Goal: Task Accomplishment & Management: Manage account settings

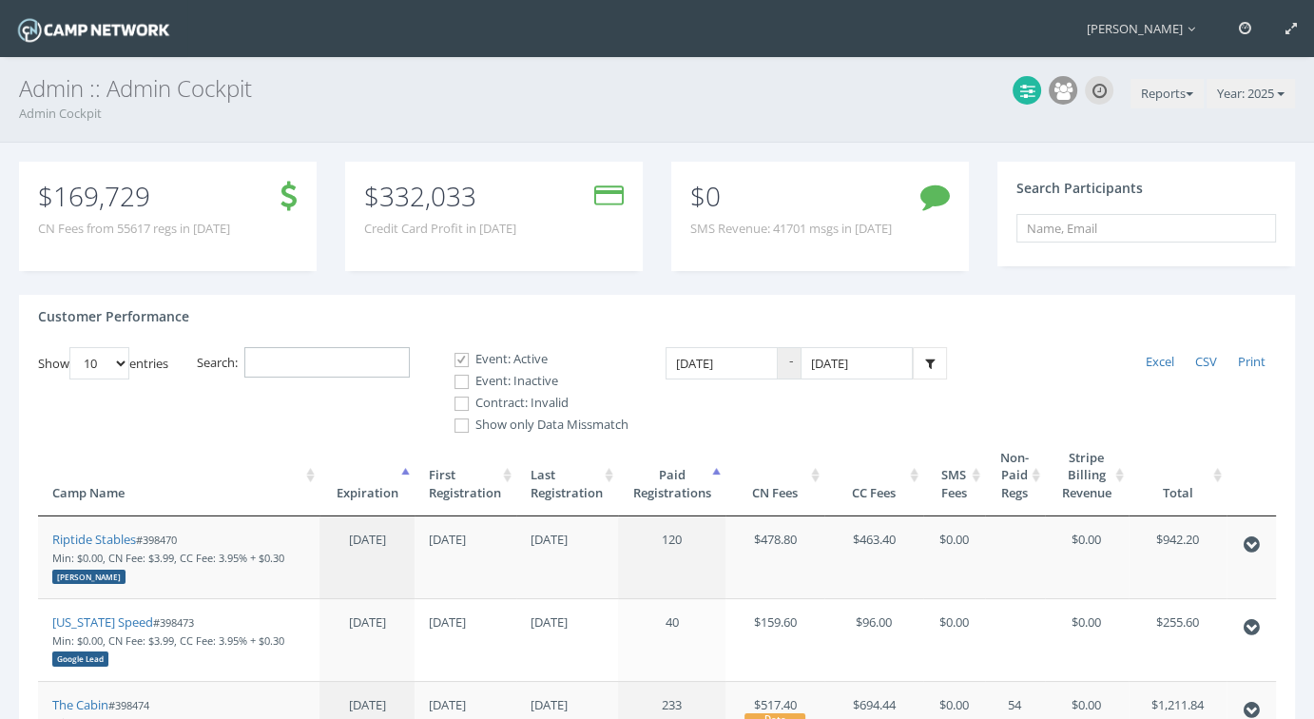
drag, startPoint x: 299, startPoint y: 360, endPoint x: 367, endPoint y: 339, distance: 70.7
click at [299, 362] on input "Search:" at bounding box center [326, 362] width 165 height 31
paste input "Sandlot Westerville:"
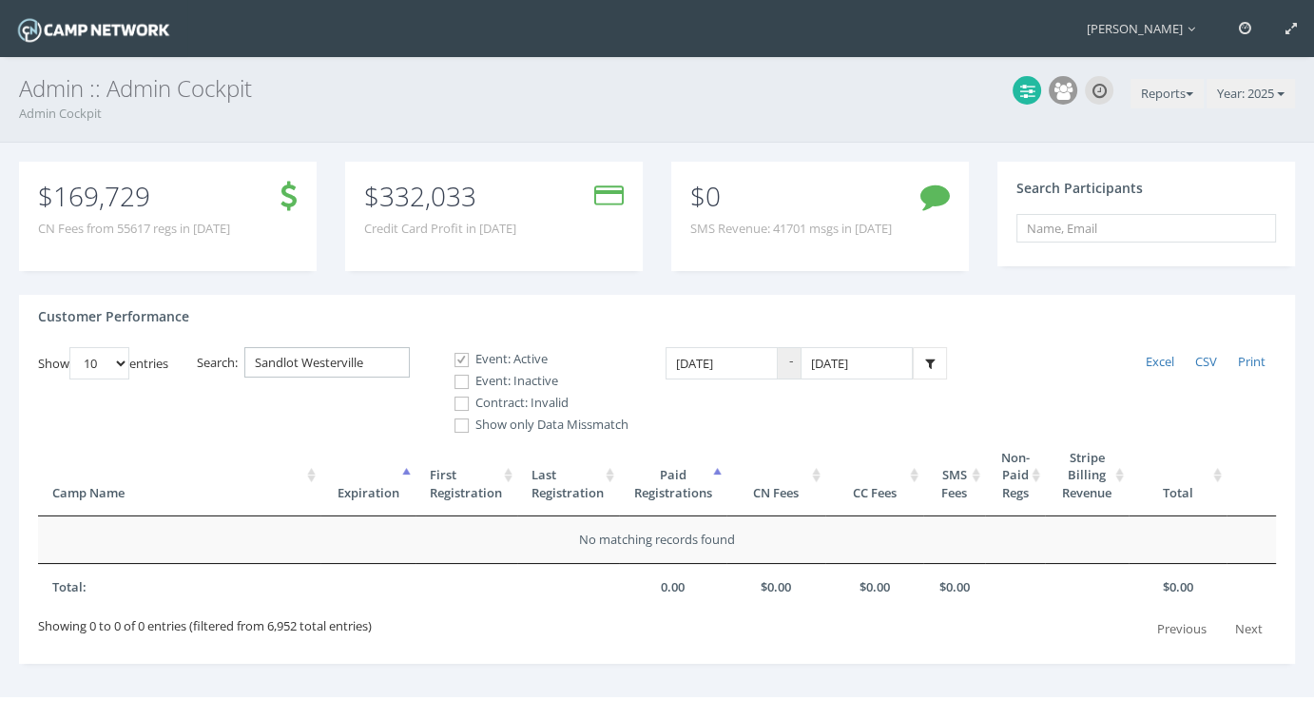
type input "Sandlot Westerville"
click at [468, 401] on span at bounding box center [462, 404] width 18 height 18
click at [460, 401] on input "Contract: Invalid" at bounding box center [451, 404] width 18 height 18
checkbox input "true"
click at [467, 381] on span at bounding box center [462, 382] width 18 height 18
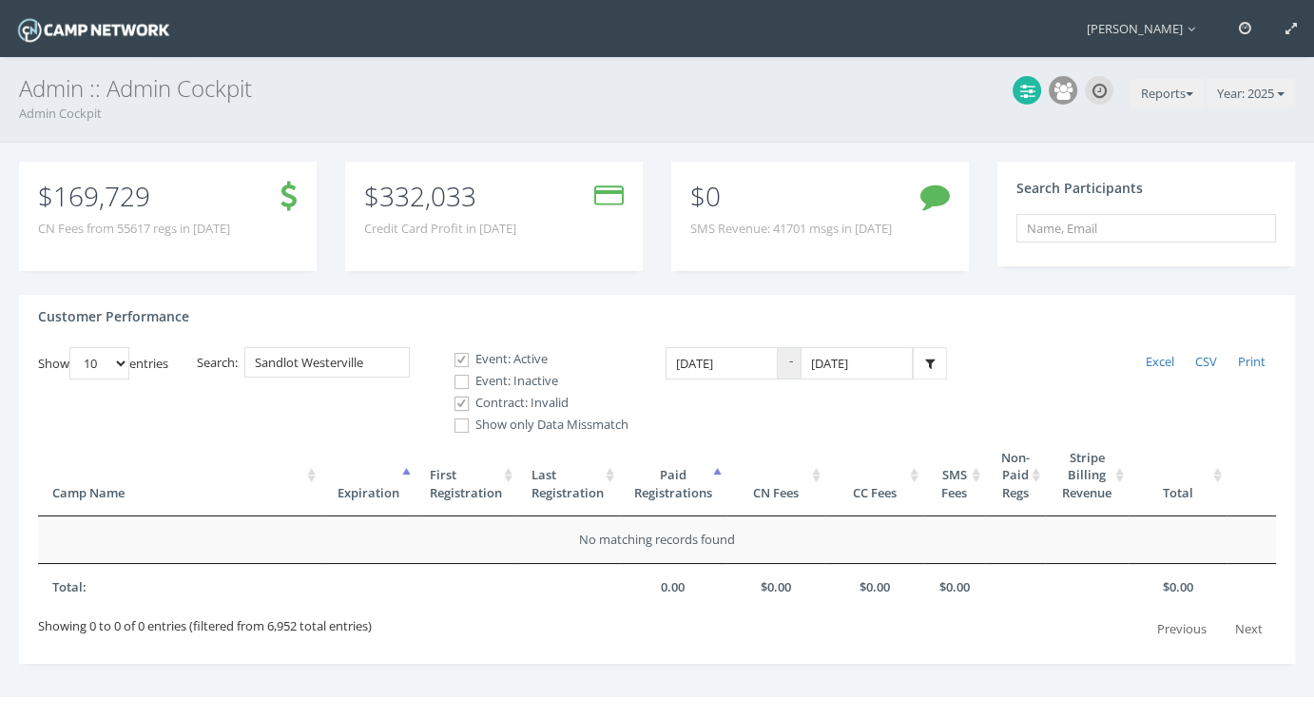
click at [460, 381] on input "Event: Inactive" at bounding box center [451, 382] width 18 height 18
checkbox input "true"
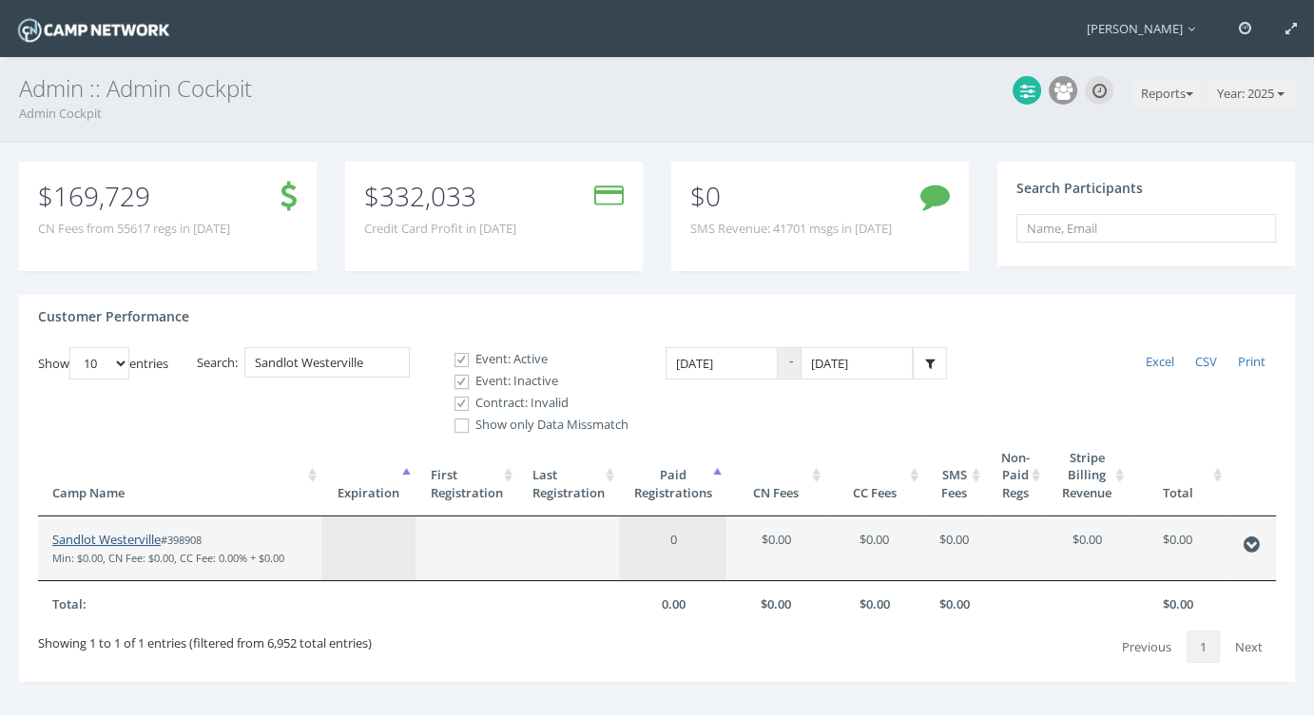
click at [134, 530] on link "Sandlot Westerville" at bounding box center [106, 538] width 108 height 17
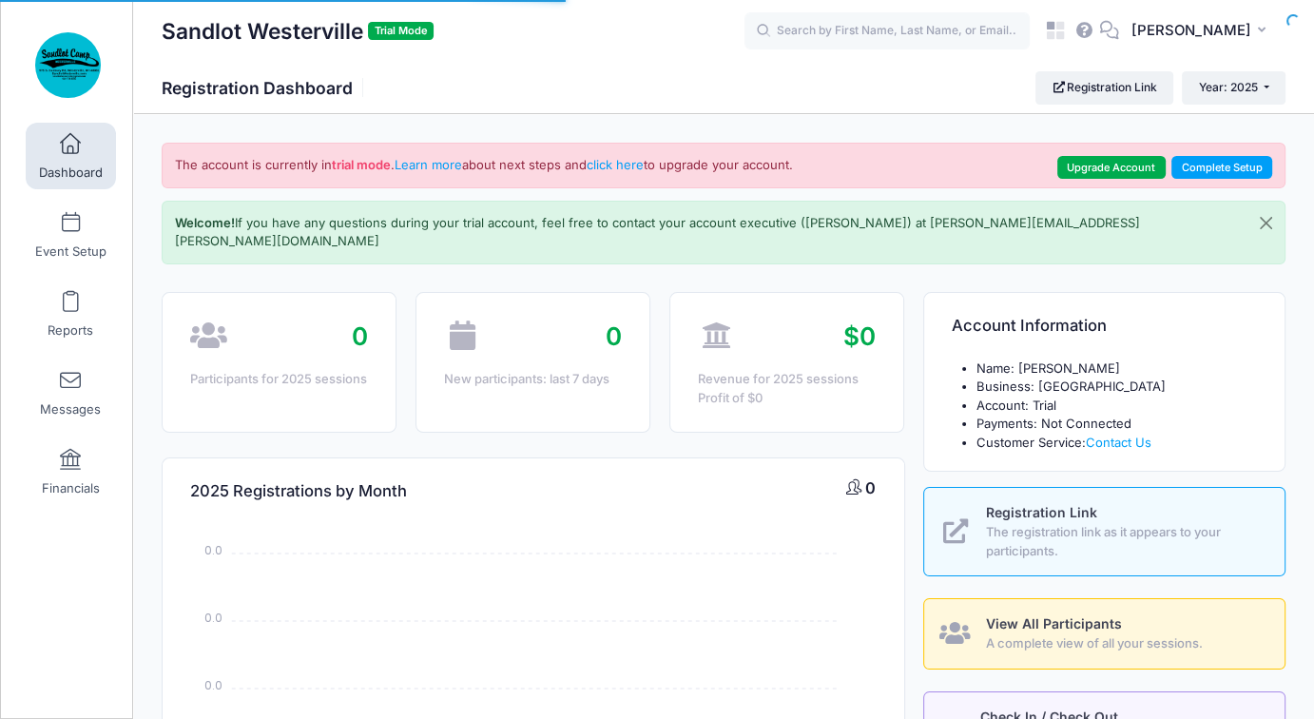
select select
click at [1192, 31] on span "[PERSON_NAME]" at bounding box center [1191, 30] width 120 height 21
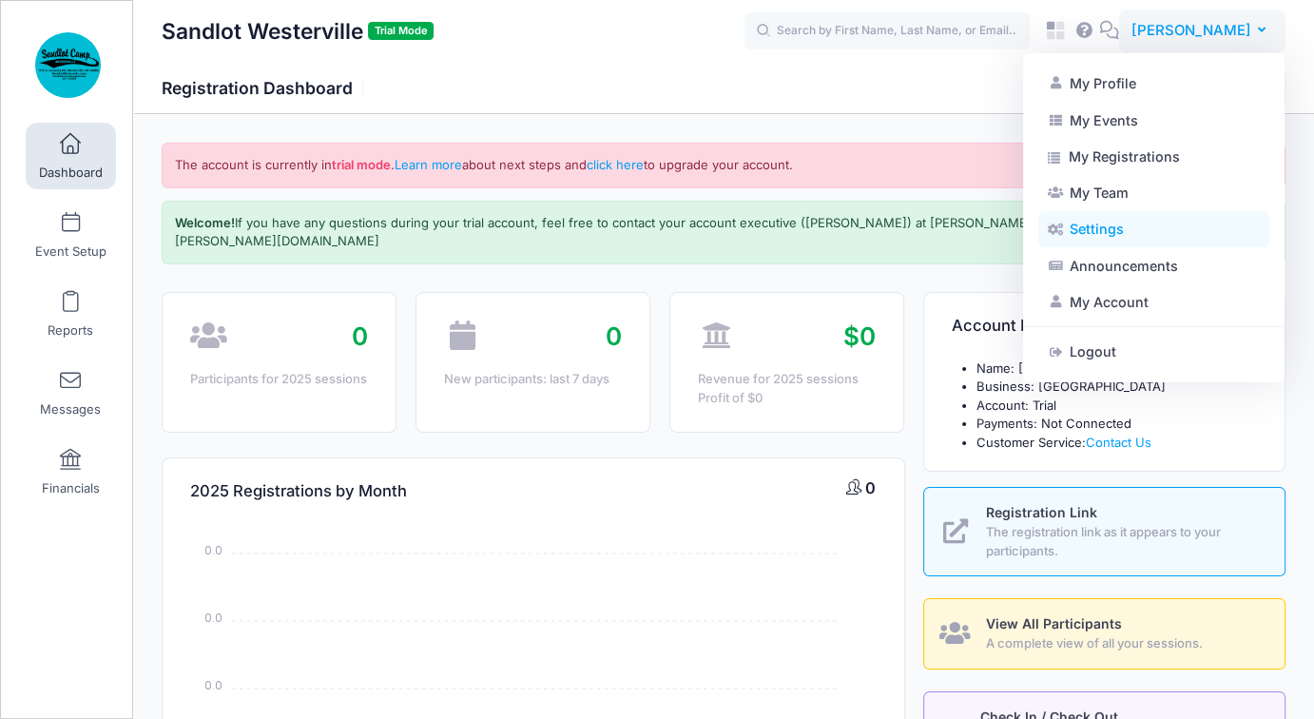
click at [1105, 237] on link "Settings" at bounding box center [1153, 229] width 231 height 36
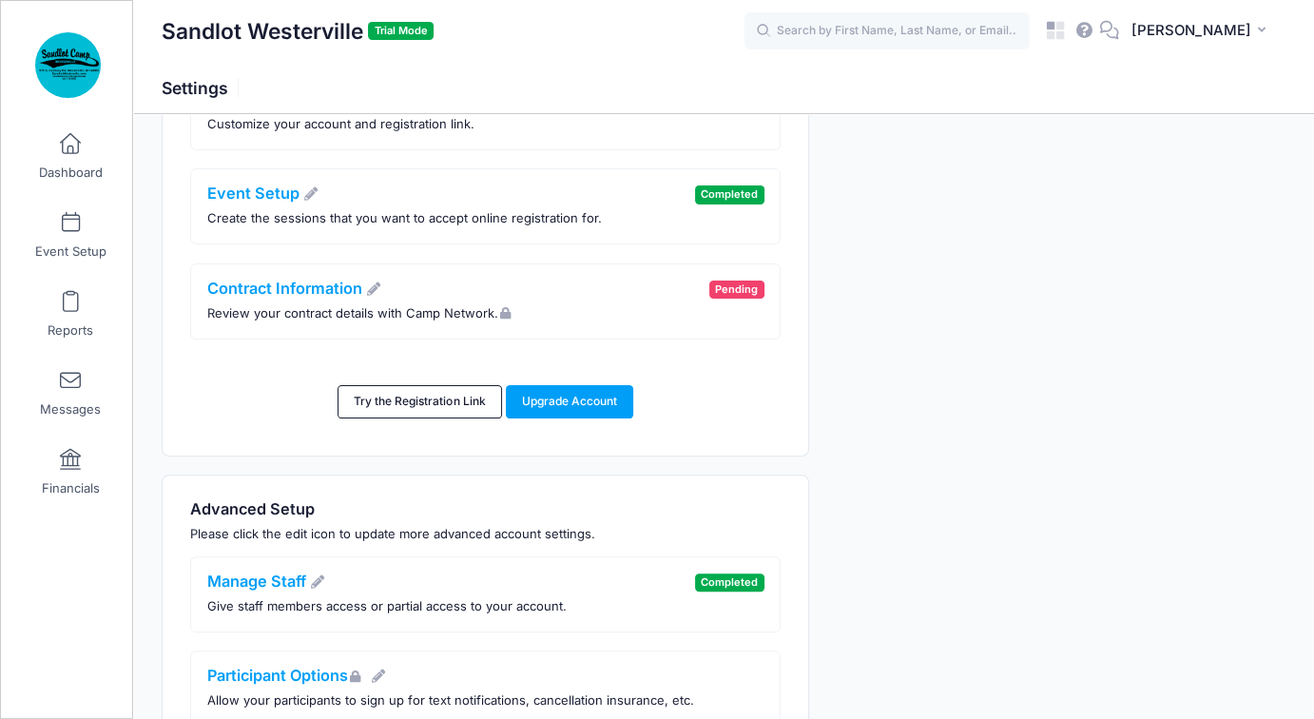
scroll to position [380, 0]
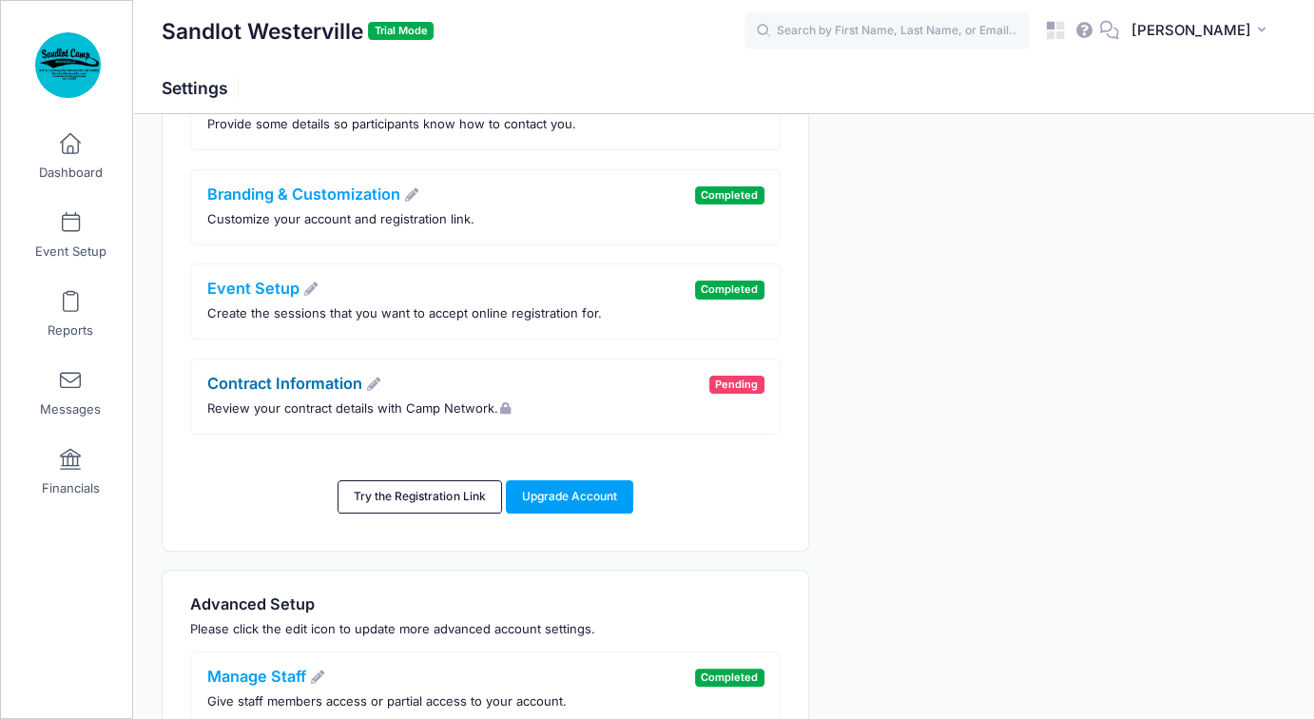
click at [283, 375] on link "Contract Information" at bounding box center [294, 383] width 175 height 19
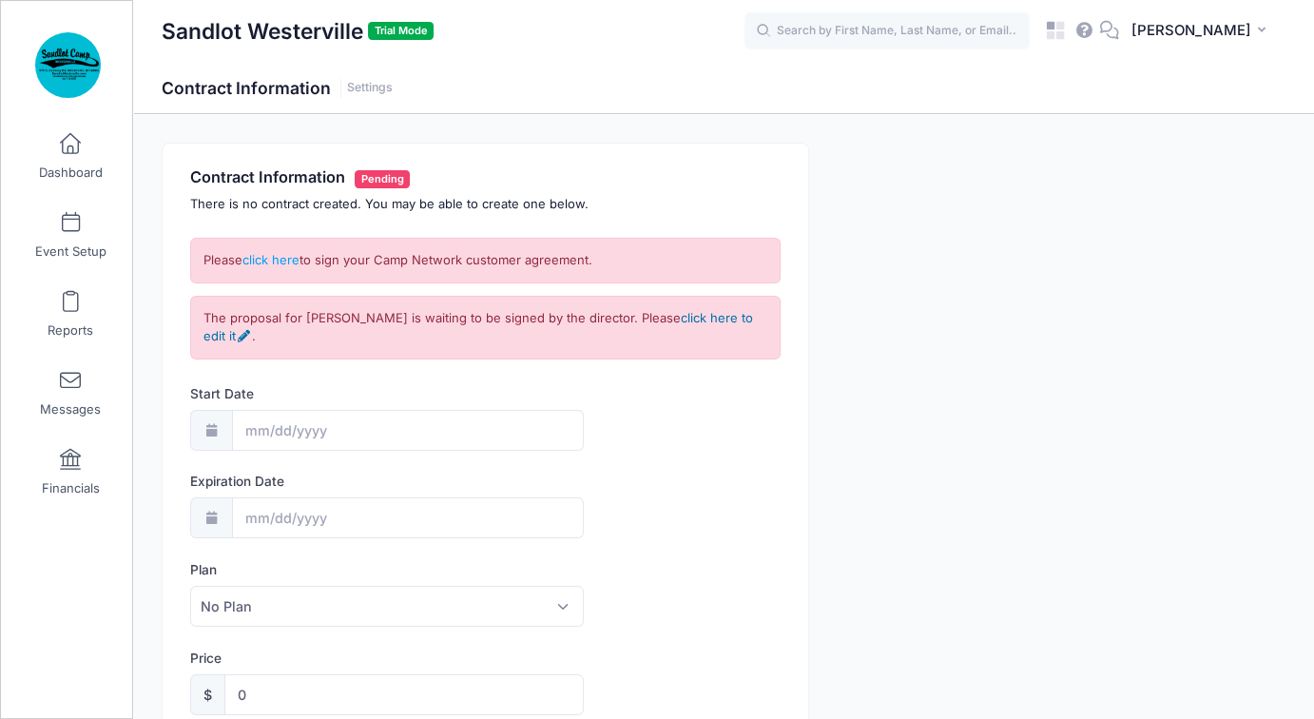
click at [210, 330] on link "click here to edit it" at bounding box center [477, 327] width 549 height 34
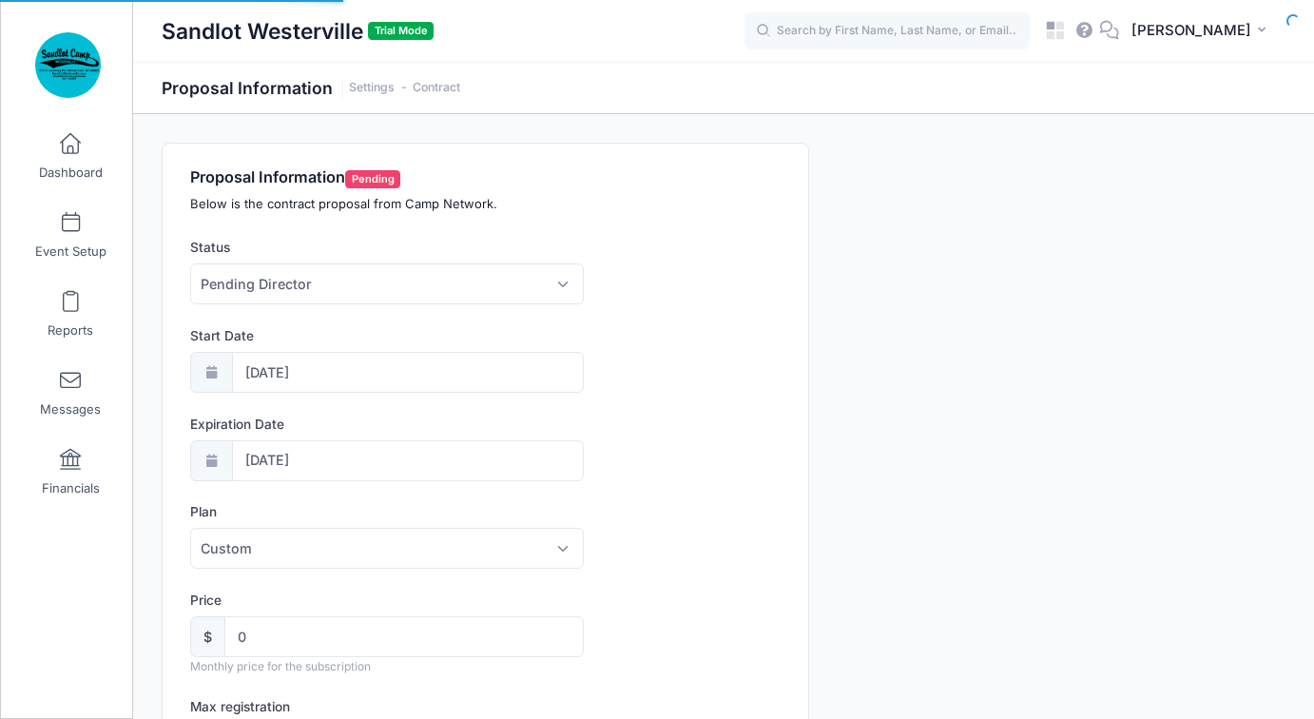
select select "0"
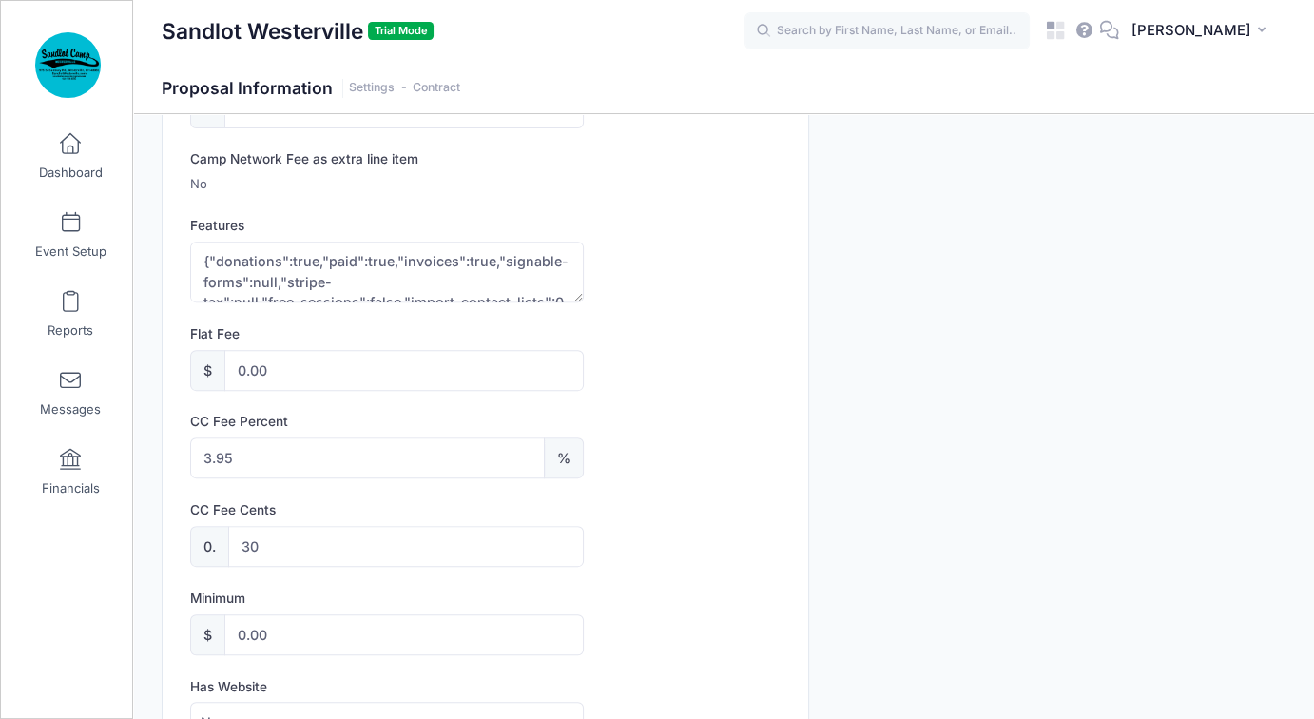
scroll to position [665, 0]
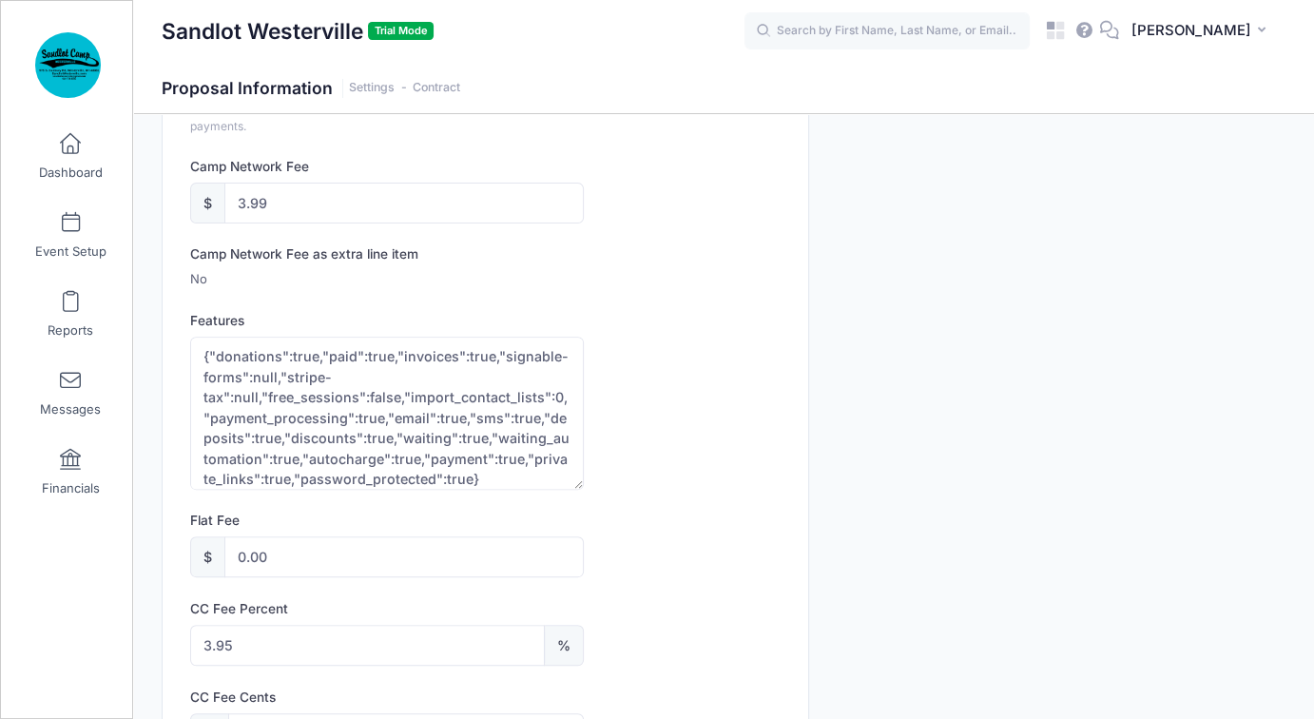
drag, startPoint x: 576, startPoint y: 387, endPoint x: 591, endPoint y: 480, distance: 94.4
click at [591, 480] on div "Features {"donations":true,"paid":true,"invoices":true,"signable-forms":null,"s…" at bounding box center [485, 400] width 590 height 179
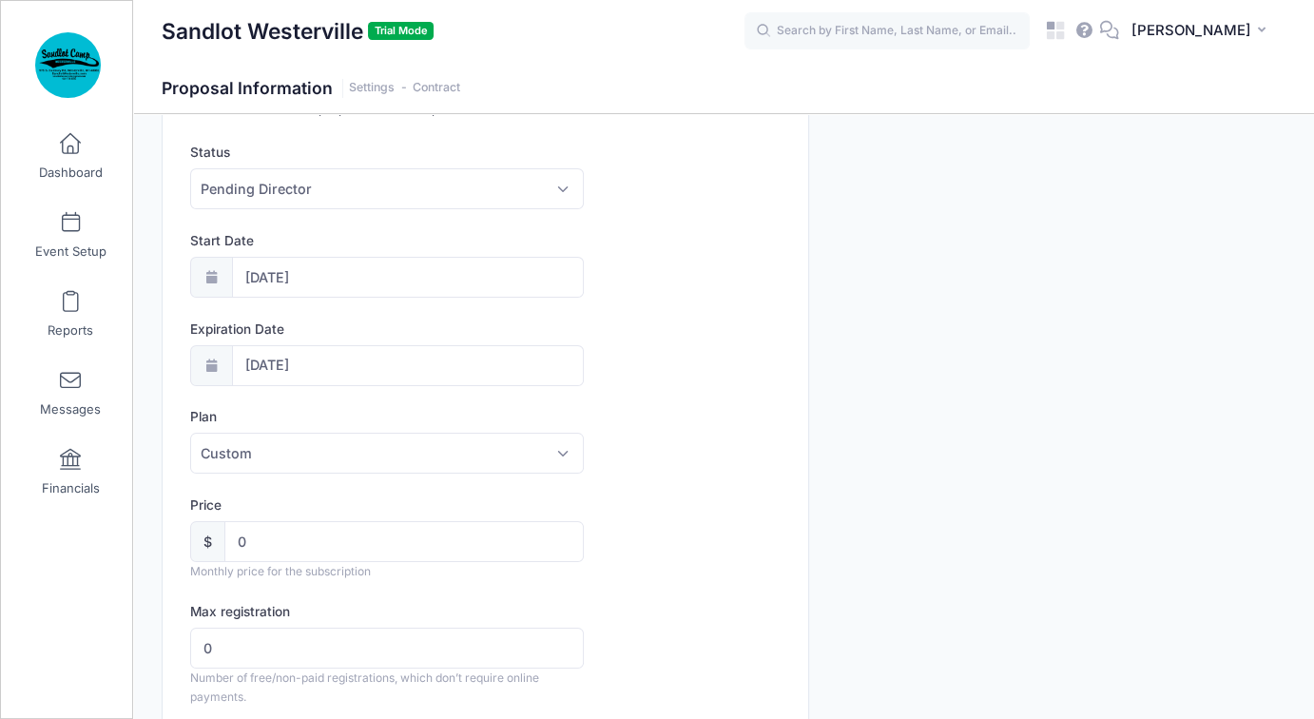
scroll to position [0, 0]
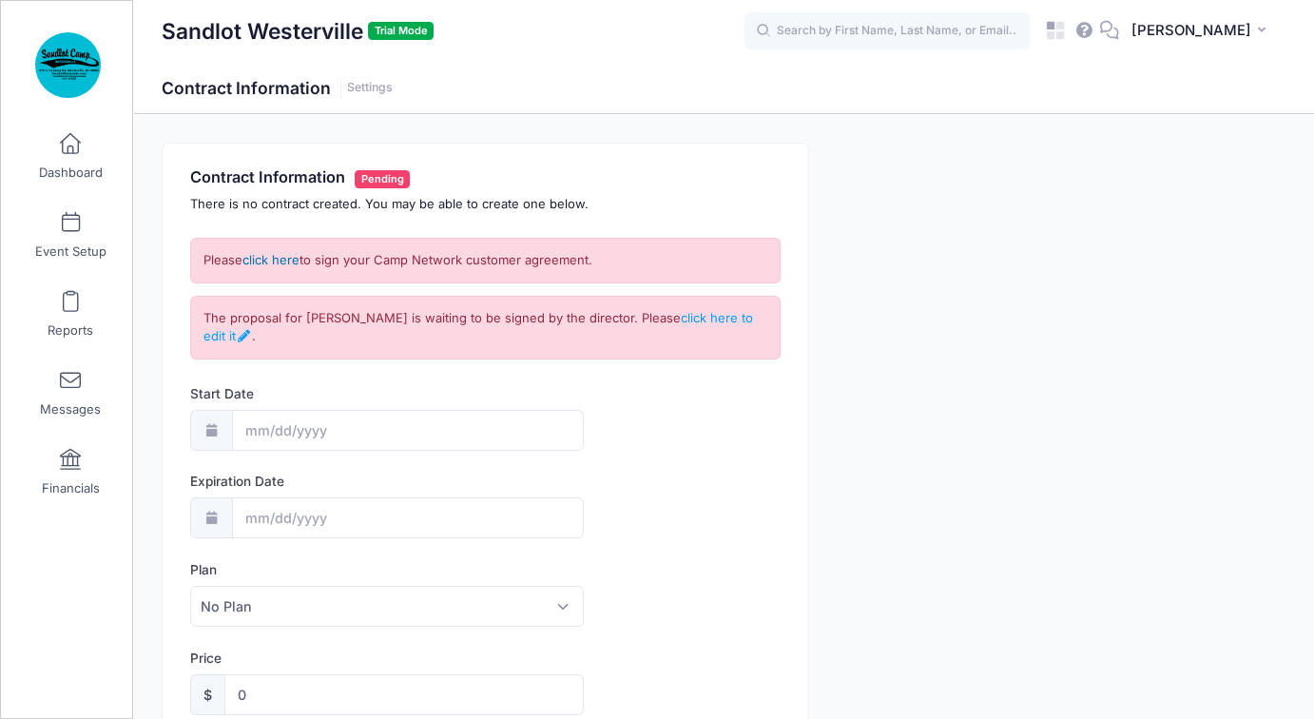
click at [279, 256] on link "click here" at bounding box center [270, 259] width 57 height 15
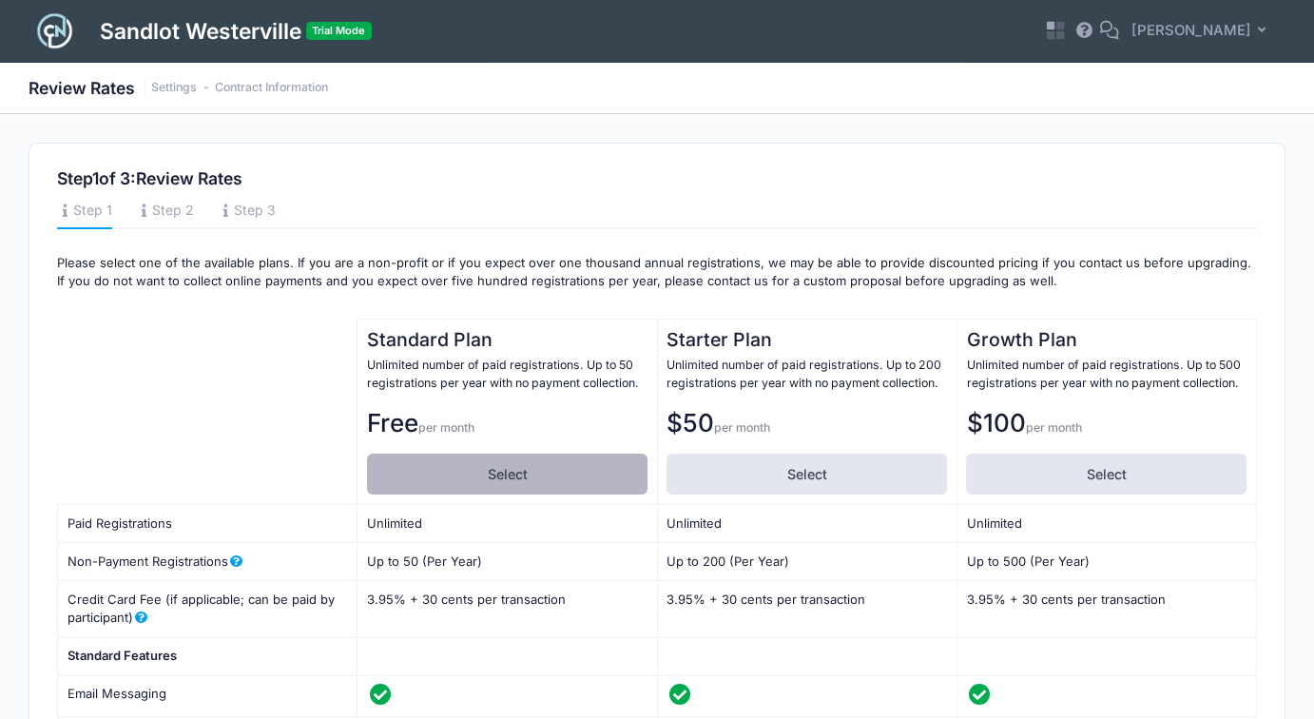
click at [536, 473] on label "Select" at bounding box center [507, 473] width 280 height 41
click at [379, 466] on input "Select" at bounding box center [373, 459] width 12 height 12
radio input "true"
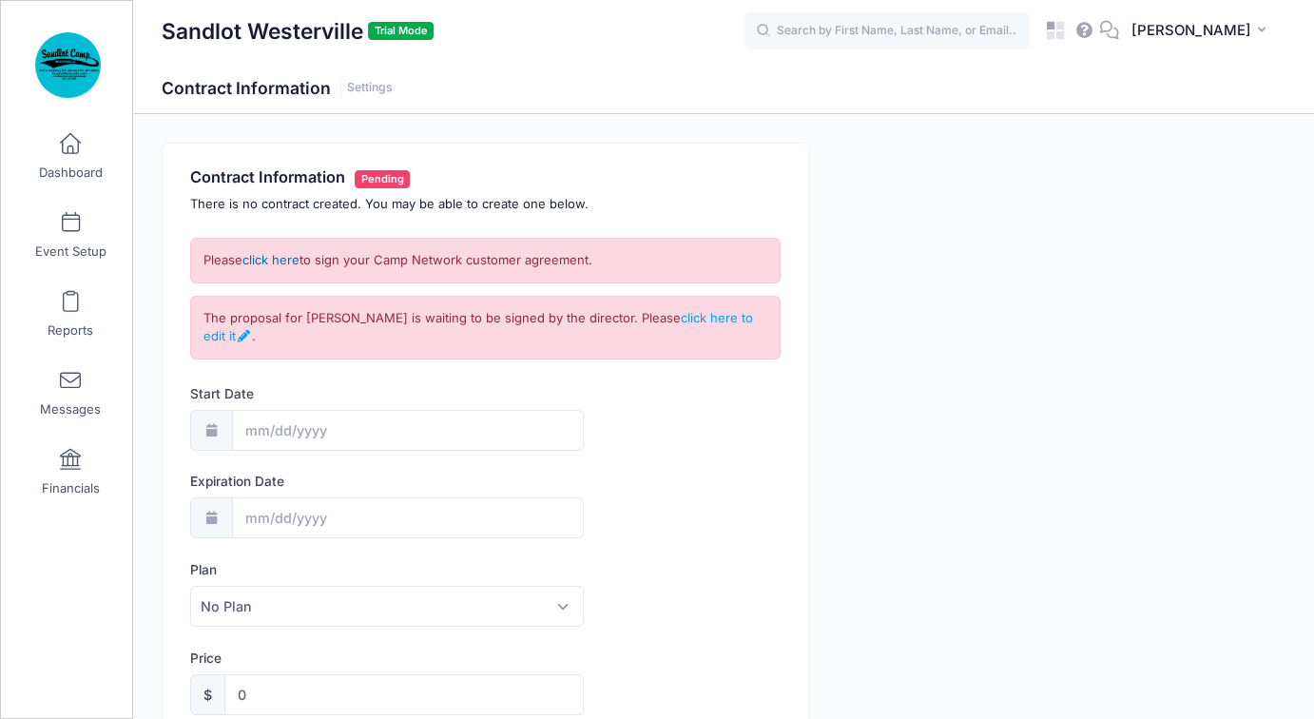
click at [268, 256] on link "click here" at bounding box center [270, 259] width 57 height 15
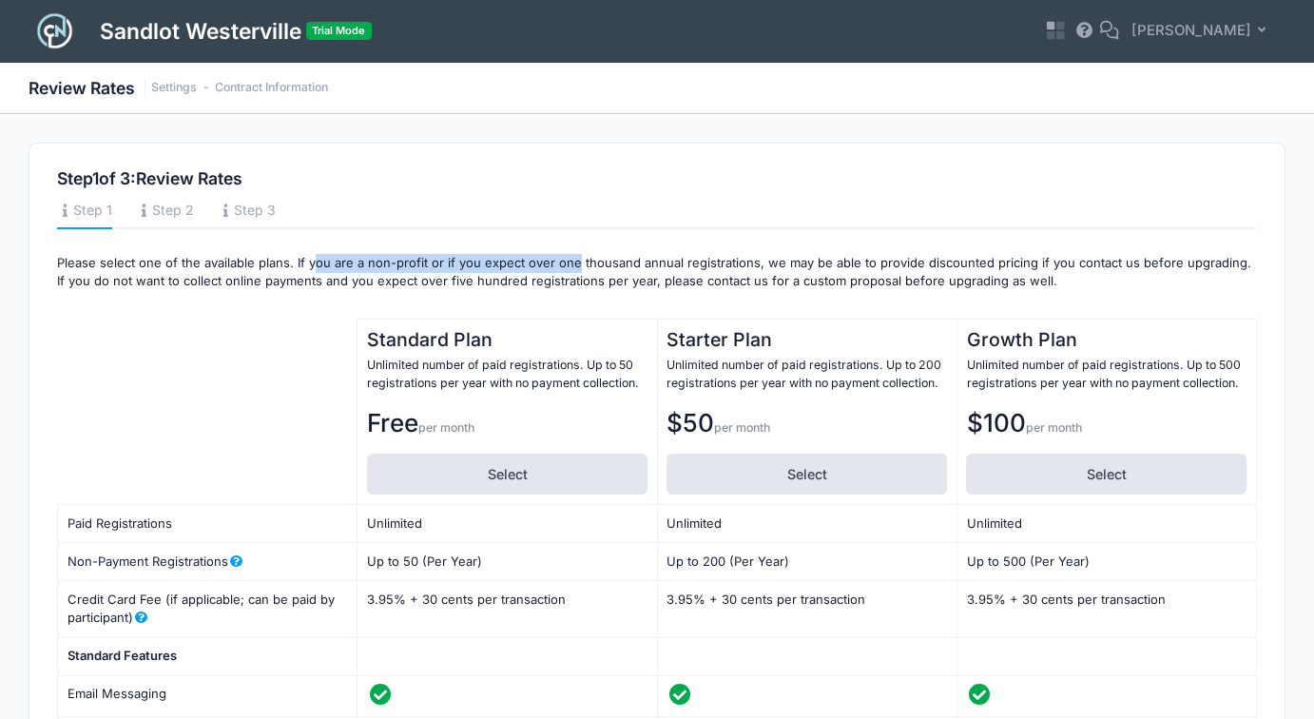
drag, startPoint x: 314, startPoint y: 257, endPoint x: 569, endPoint y: 257, distance: 255.7
click at [569, 257] on p "Please select one of the available plans. If you are a non-profit or if you exp…" at bounding box center [657, 280] width 1200 height 52
drag, startPoint x: 636, startPoint y: 267, endPoint x: 567, endPoint y: 267, distance: 69.4
click at [567, 267] on p "Please select one of the available plans. If you are a non-profit or if you exp…" at bounding box center [657, 280] width 1200 height 52
click at [534, 270] on p "Please select one of the available plans. If you are a non-profit or if you exp…" at bounding box center [657, 280] width 1200 height 52
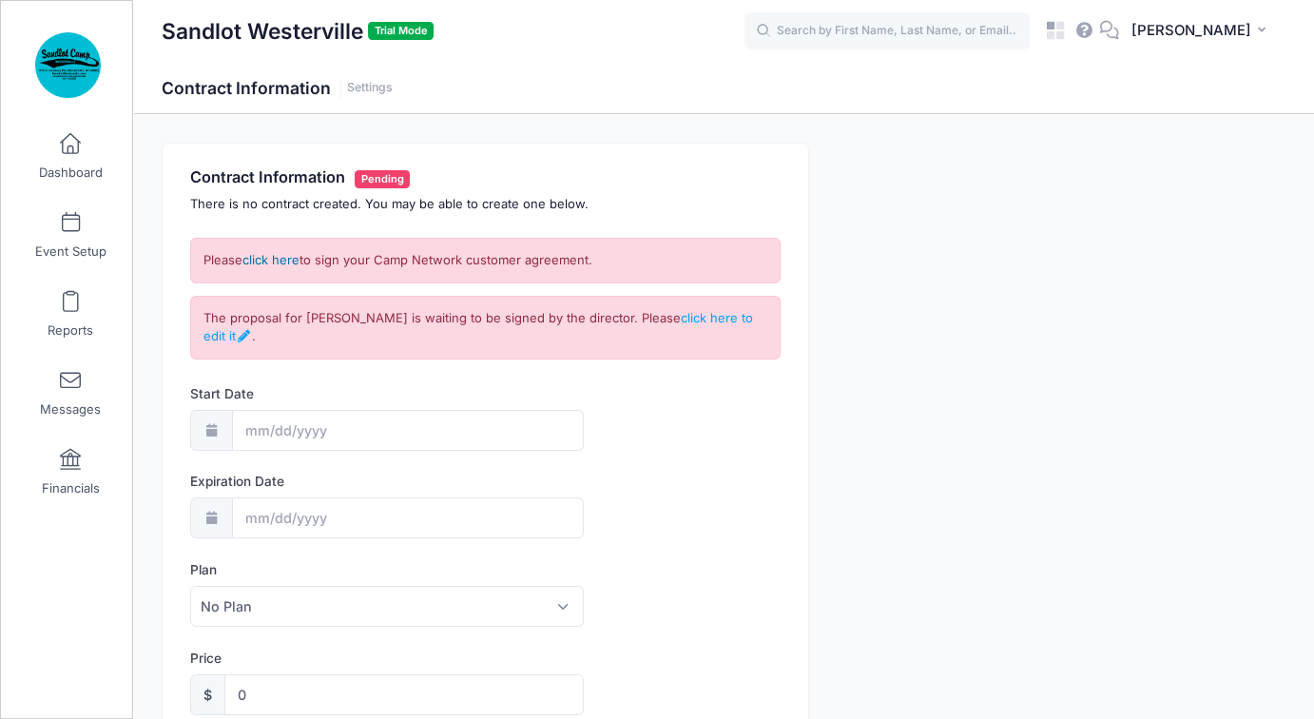
click at [271, 258] on link "click here" at bounding box center [270, 259] width 57 height 15
click at [210, 341] on link "click here to edit it" at bounding box center [477, 327] width 549 height 34
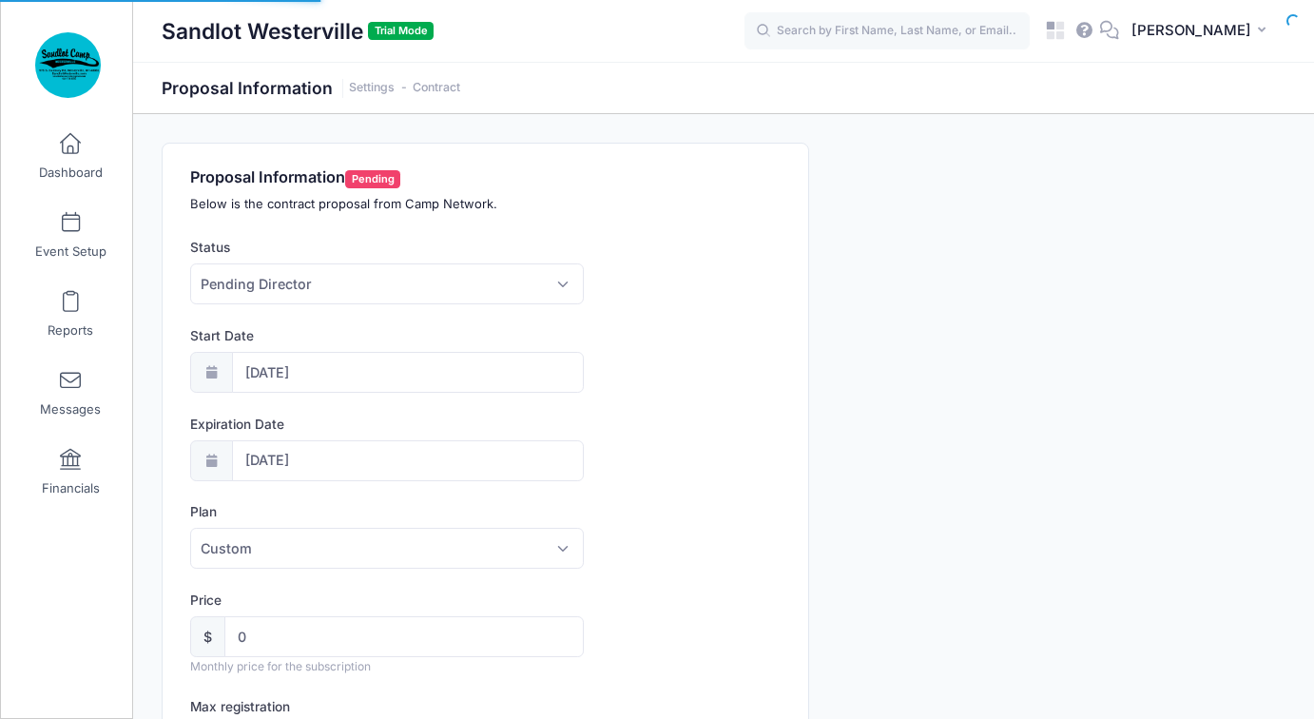
select select "0"
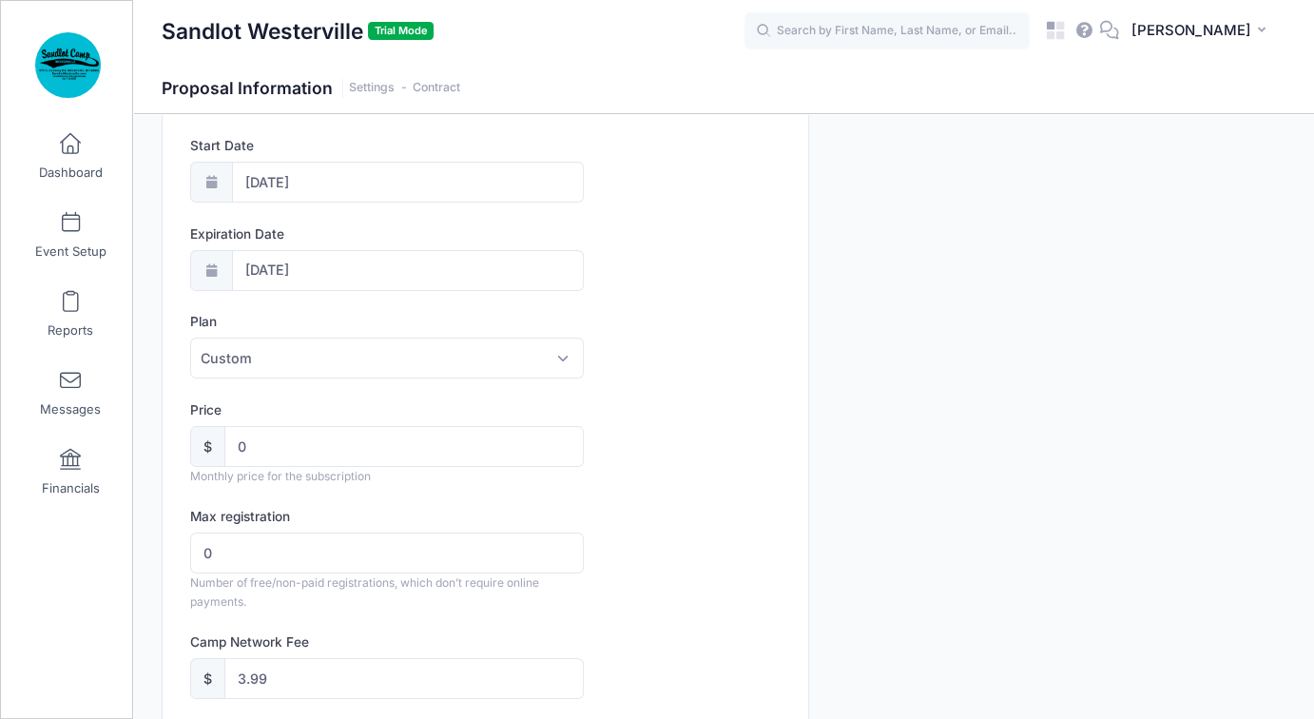
scroll to position [285, 0]
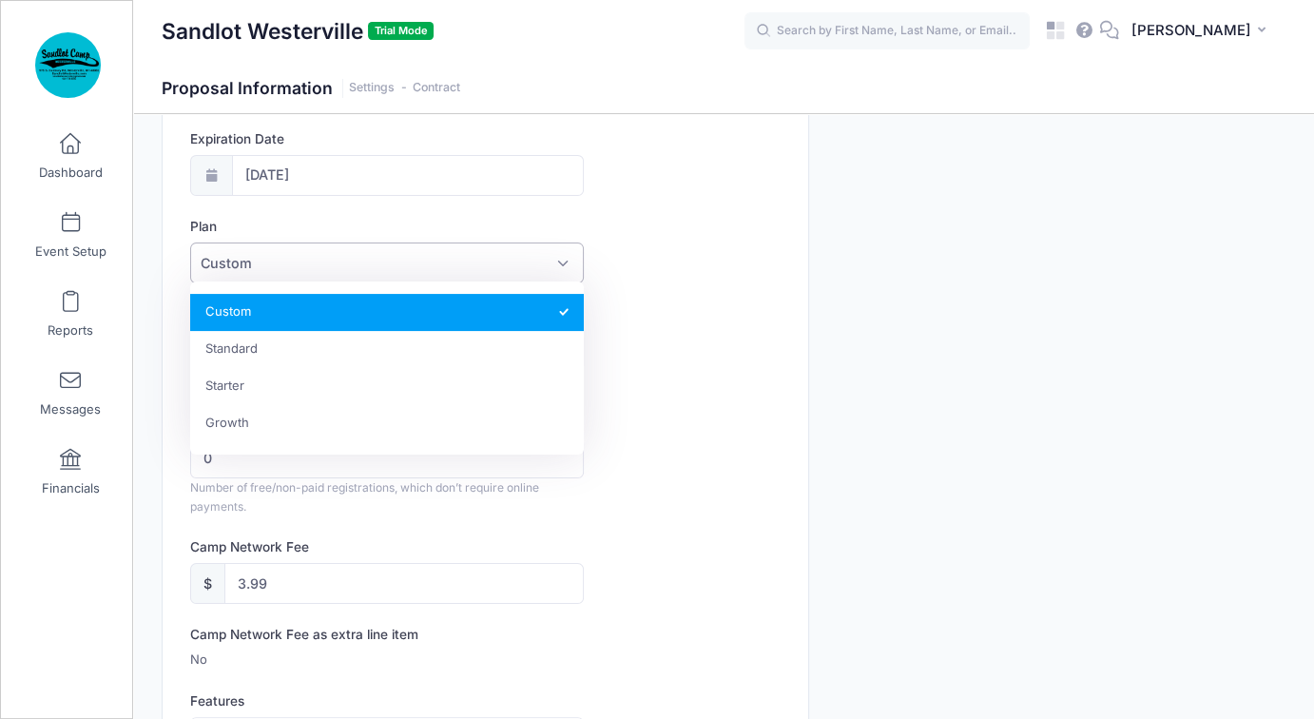
click at [410, 262] on span "Custom" at bounding box center [387, 262] width 394 height 41
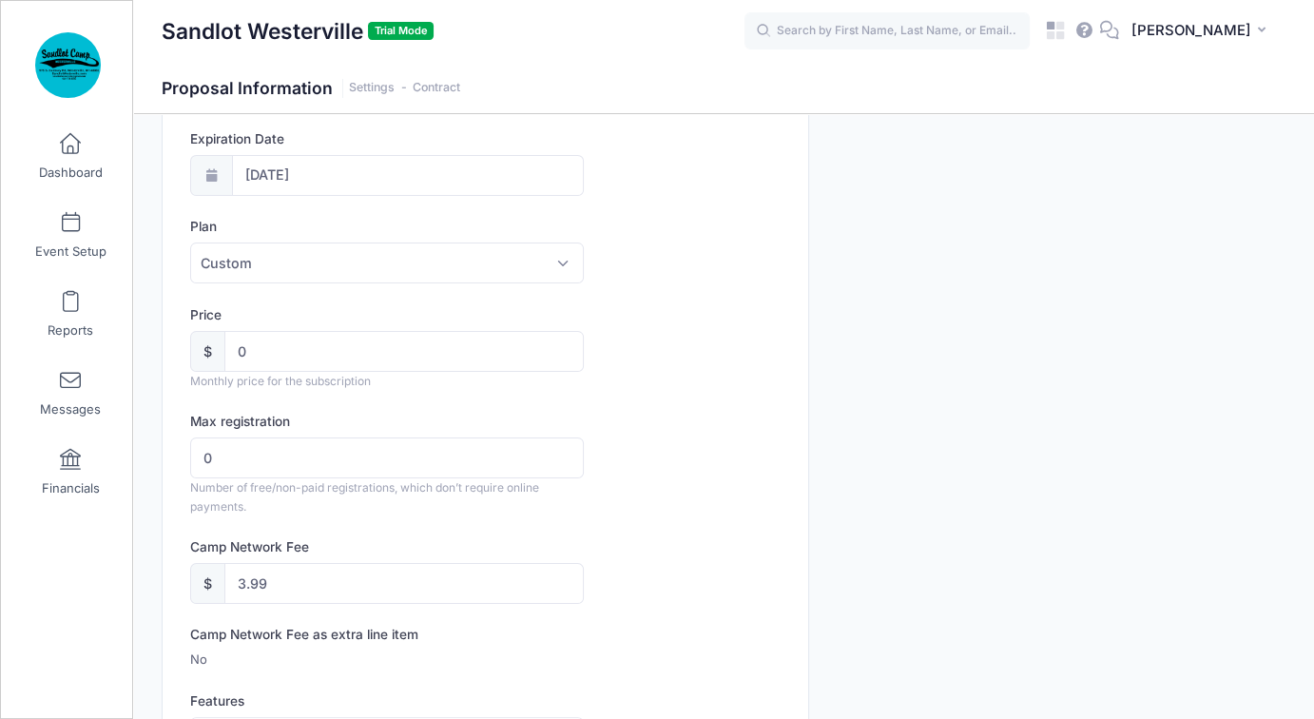
click at [734, 305] on div "Price $ 0 Monthly price for the subscription" at bounding box center [485, 347] width 590 height 85
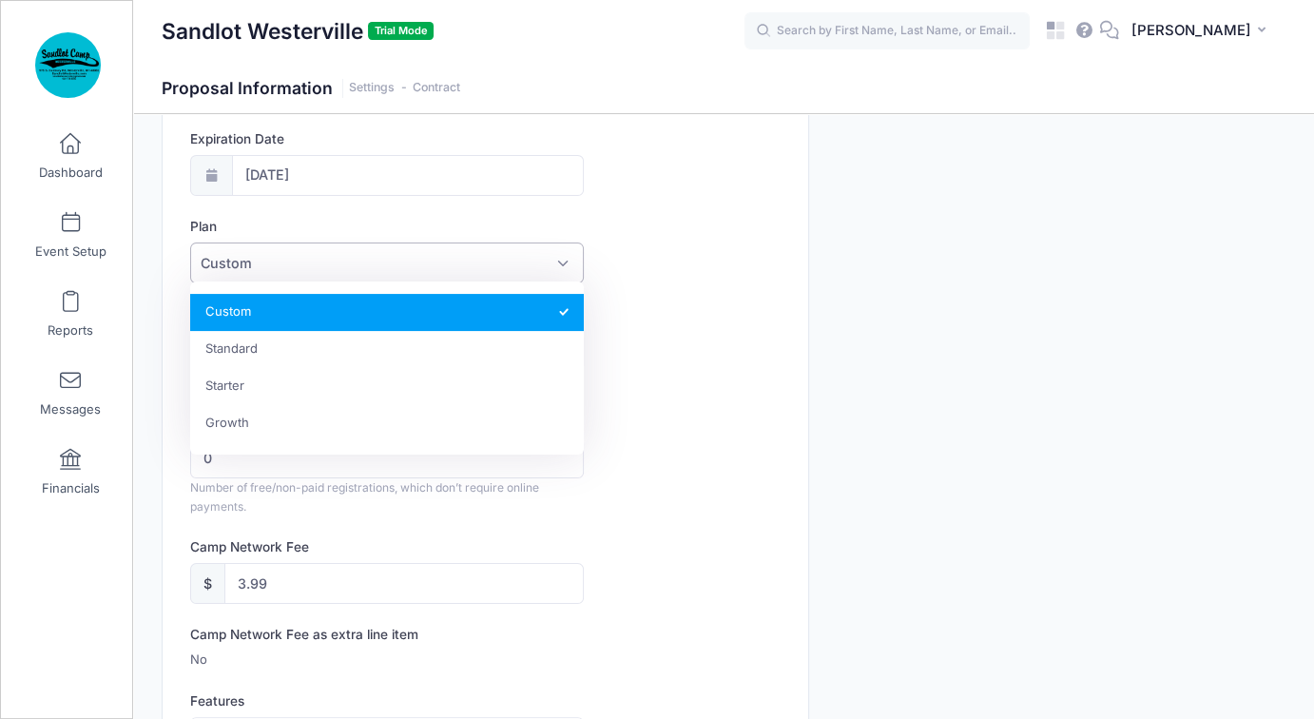
click at [464, 274] on span "Custom" at bounding box center [387, 262] width 394 height 41
click at [723, 305] on div "Price $ 0 Monthly price for the subscription" at bounding box center [485, 347] width 590 height 85
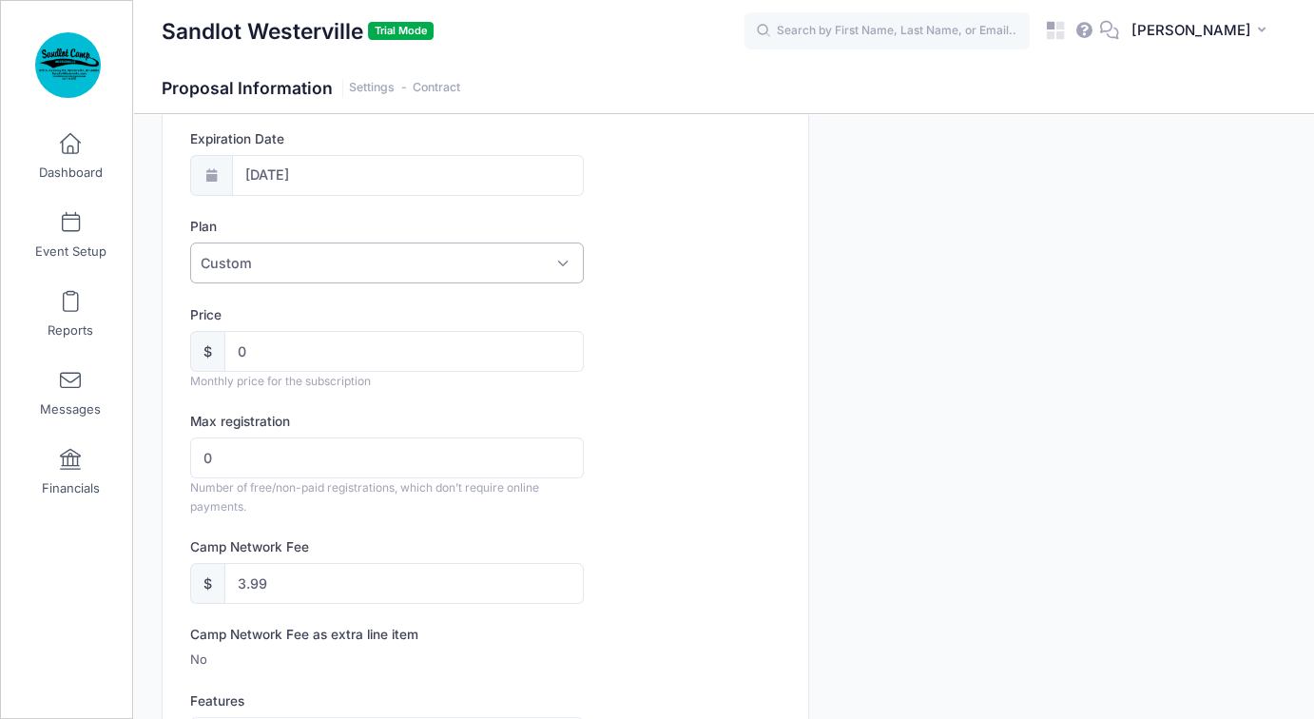
click at [410, 258] on span "Custom" at bounding box center [387, 262] width 394 height 41
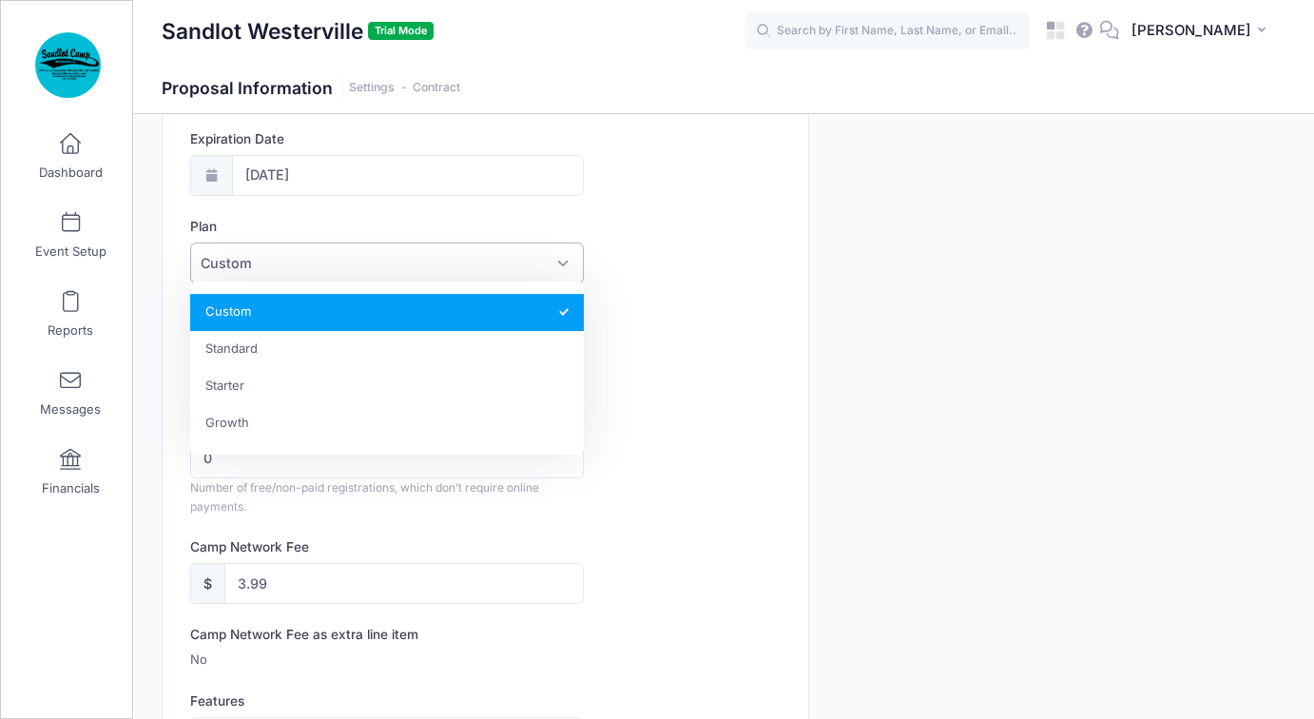
click at [675, 260] on div "Plan Custom Standard Starter Growth Custom" at bounding box center [485, 250] width 590 height 67
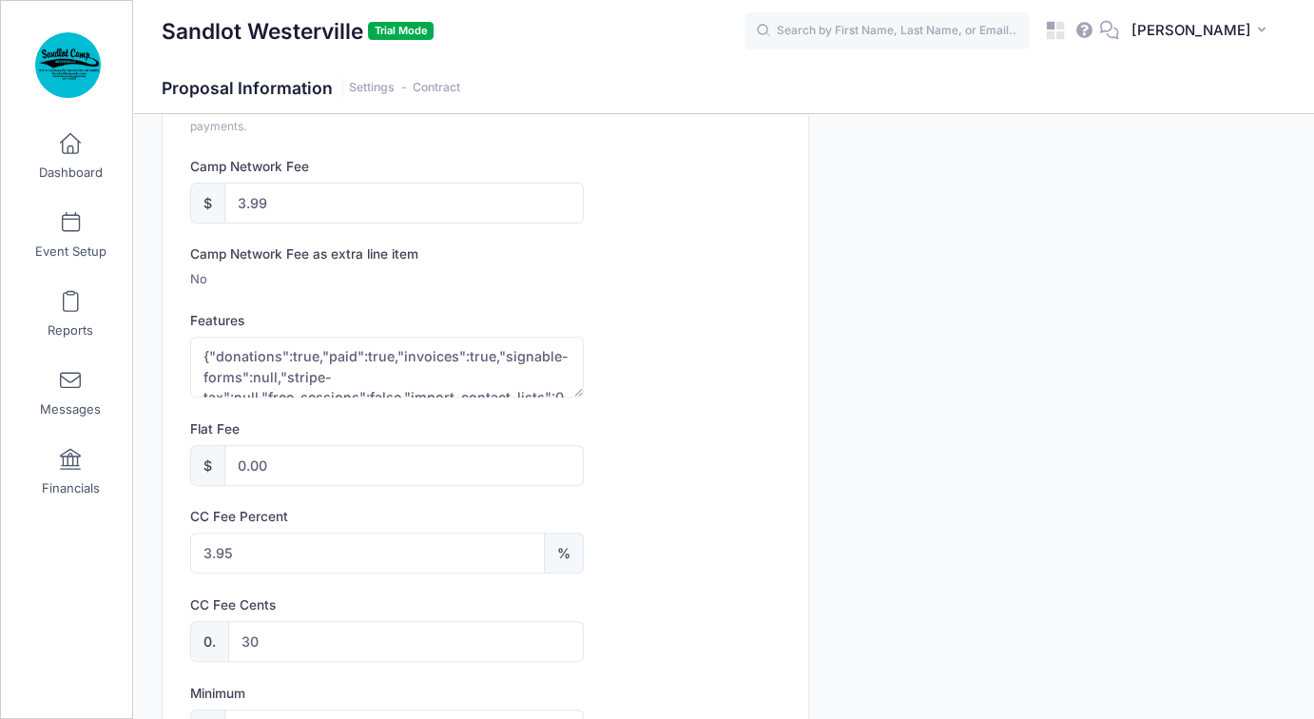
scroll to position [856, 0]
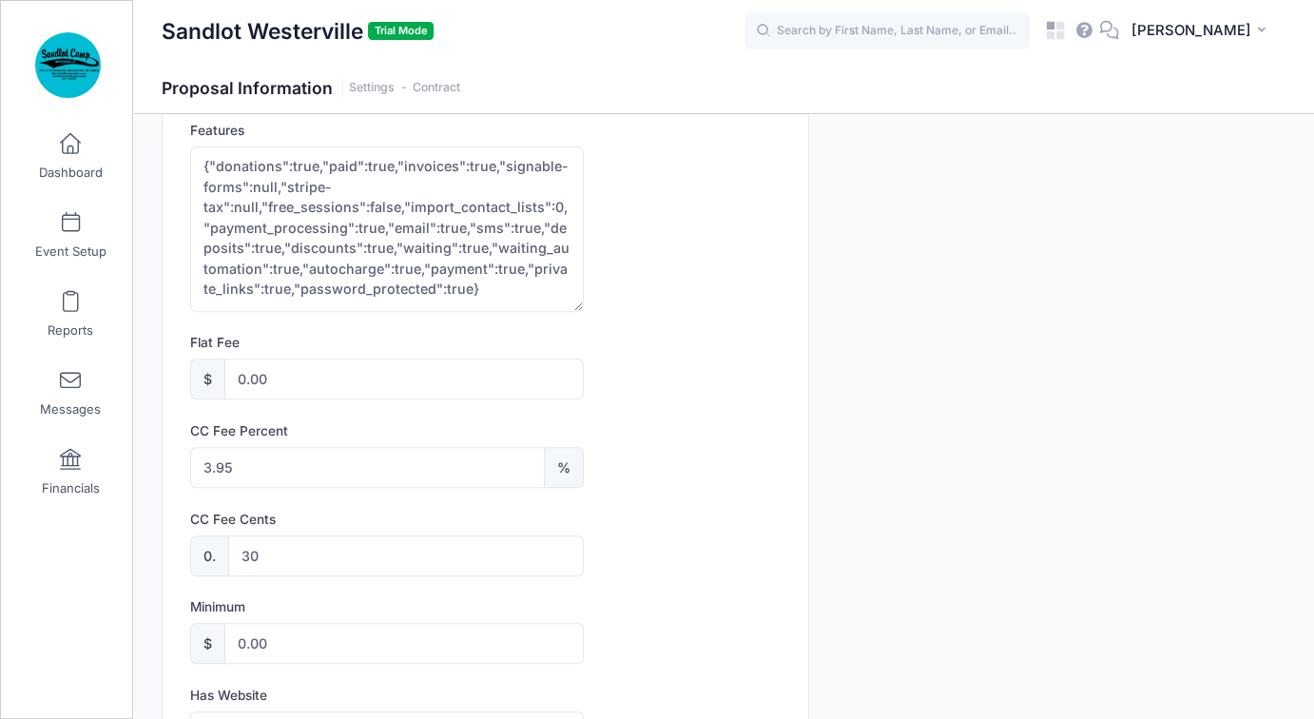
drag, startPoint x: 573, startPoint y: 196, endPoint x: 591, endPoint y: 301, distance: 107.1
click at [591, 301] on div "Features {"donations":true,"paid":true,"invoices":true,"signable-forms":null,"s…" at bounding box center [485, 216] width 590 height 191
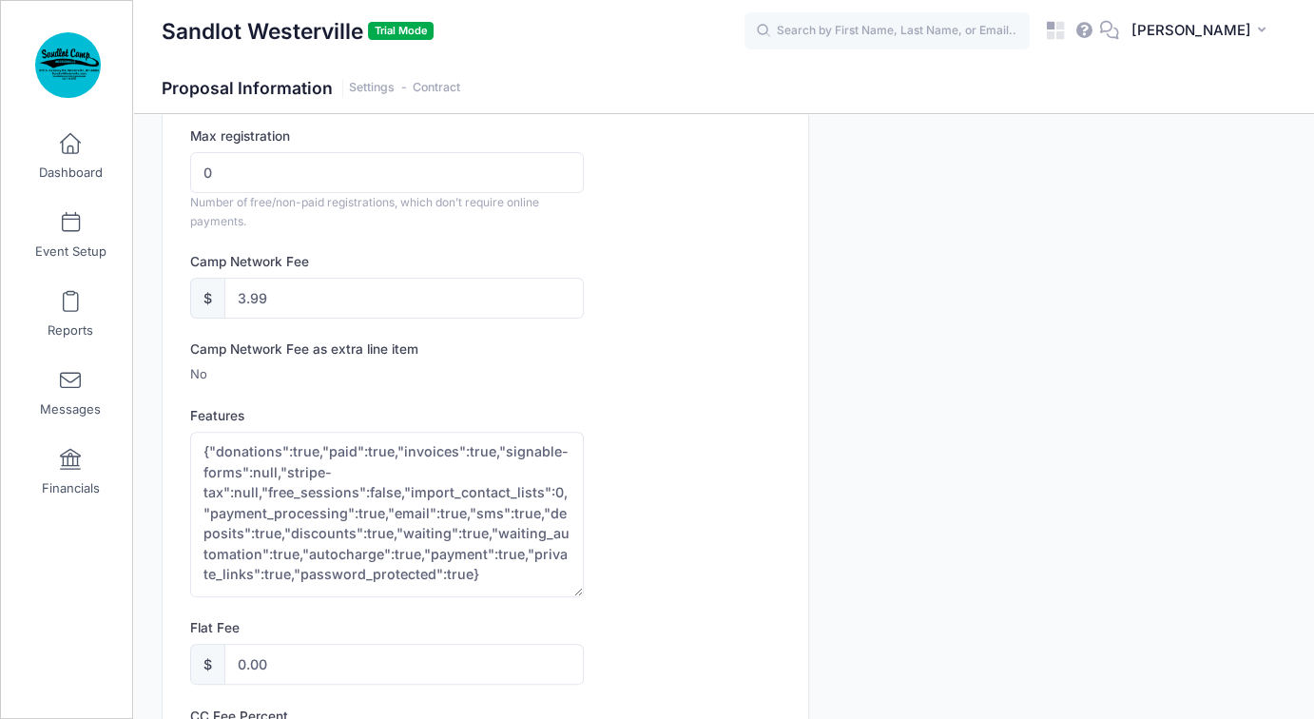
scroll to position [665, 0]
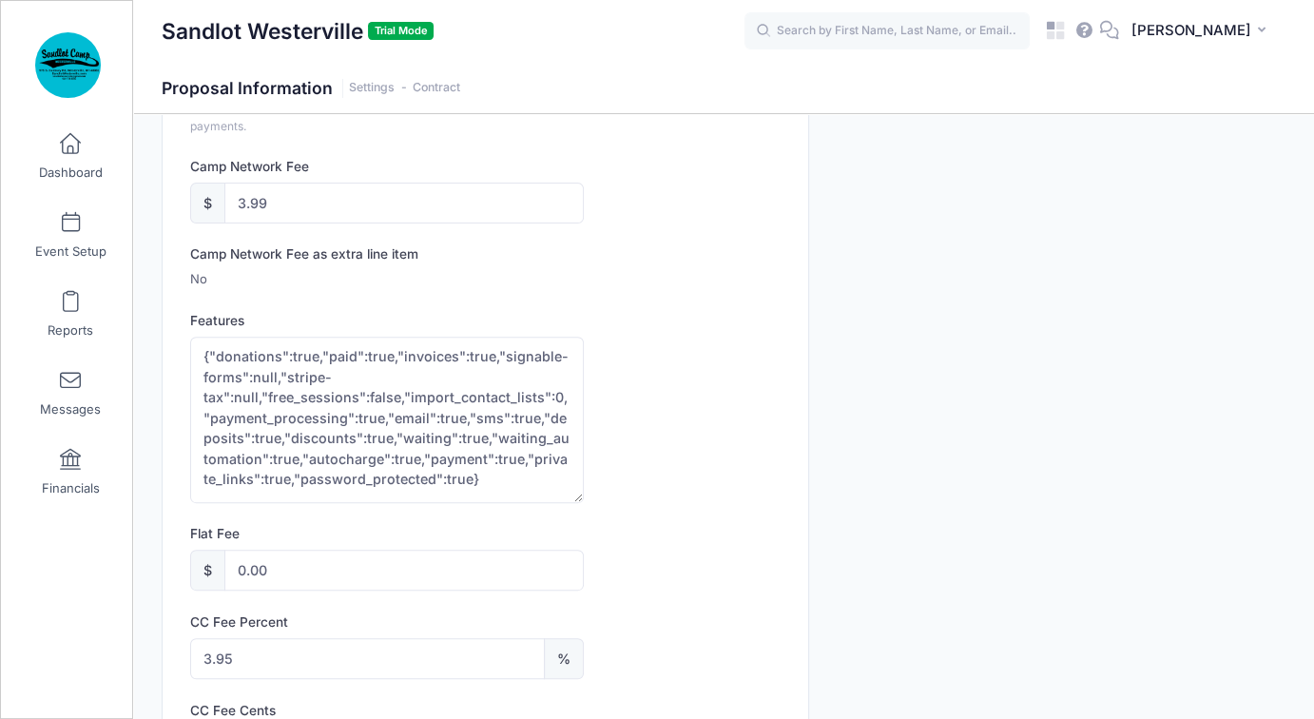
drag, startPoint x: 576, startPoint y: 492, endPoint x: 587, endPoint y: 493, distance: 10.5
click at [587, 493] on div "Features {"donations":true,"paid":true,"invoices":true,"signable-forms":null,"s…" at bounding box center [485, 407] width 590 height 192
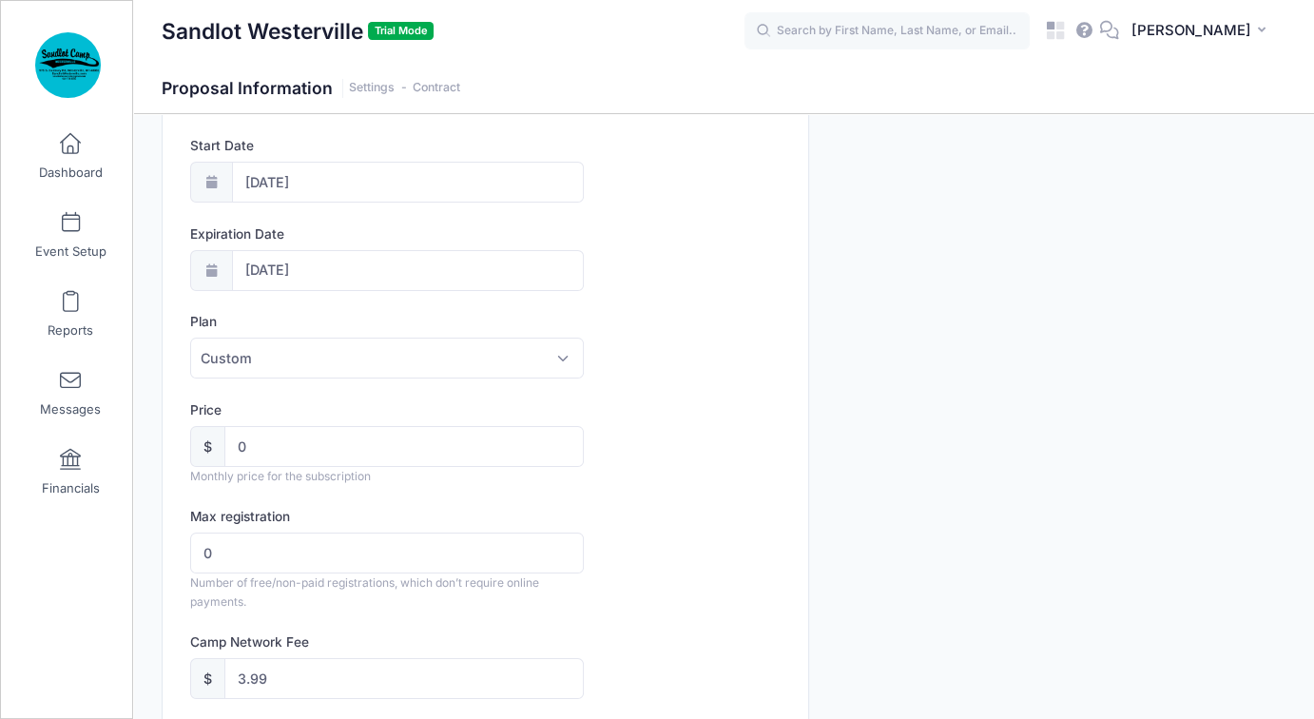
scroll to position [0, 0]
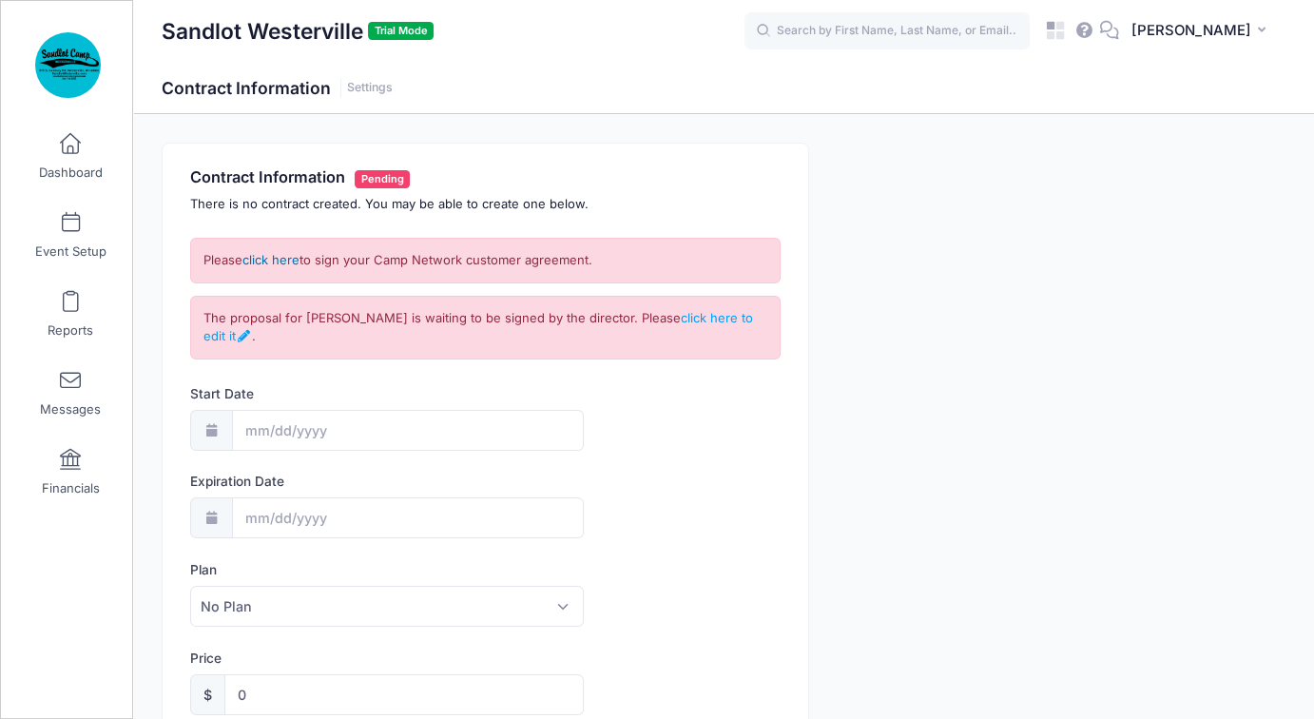
click at [274, 260] on link "click here" at bounding box center [270, 259] width 57 height 15
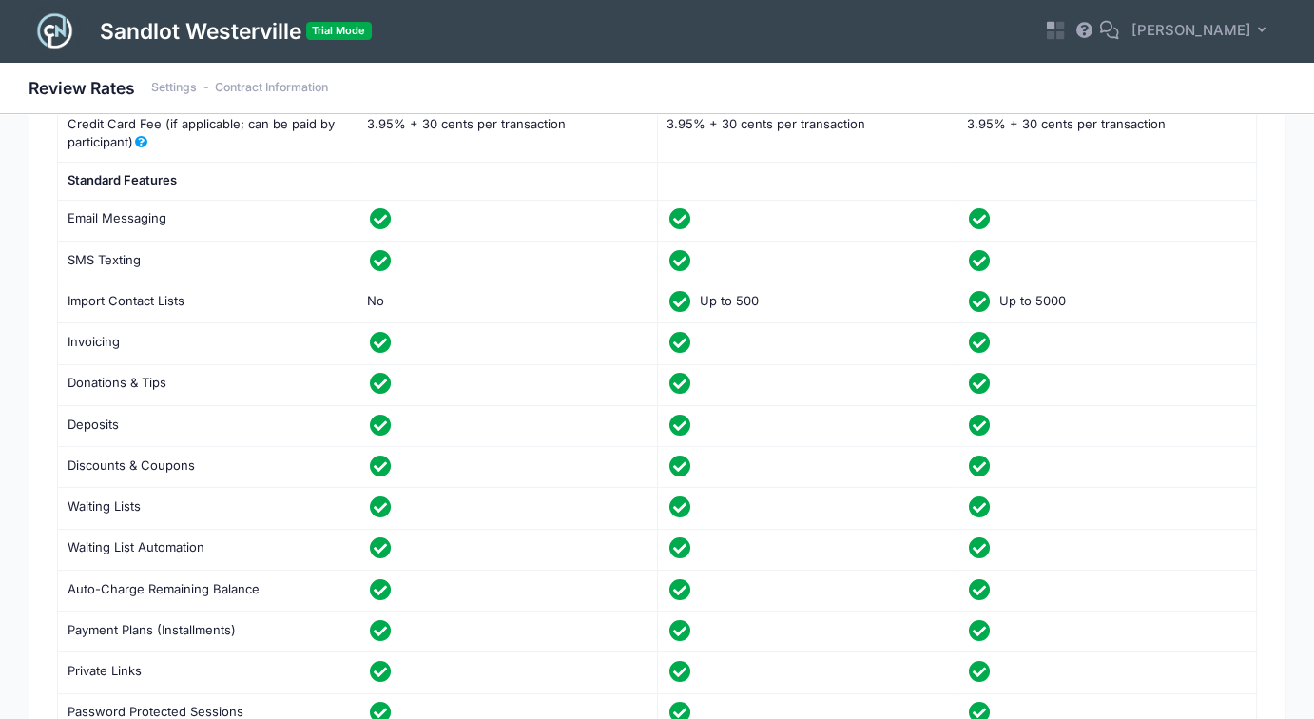
scroll to position [285, 0]
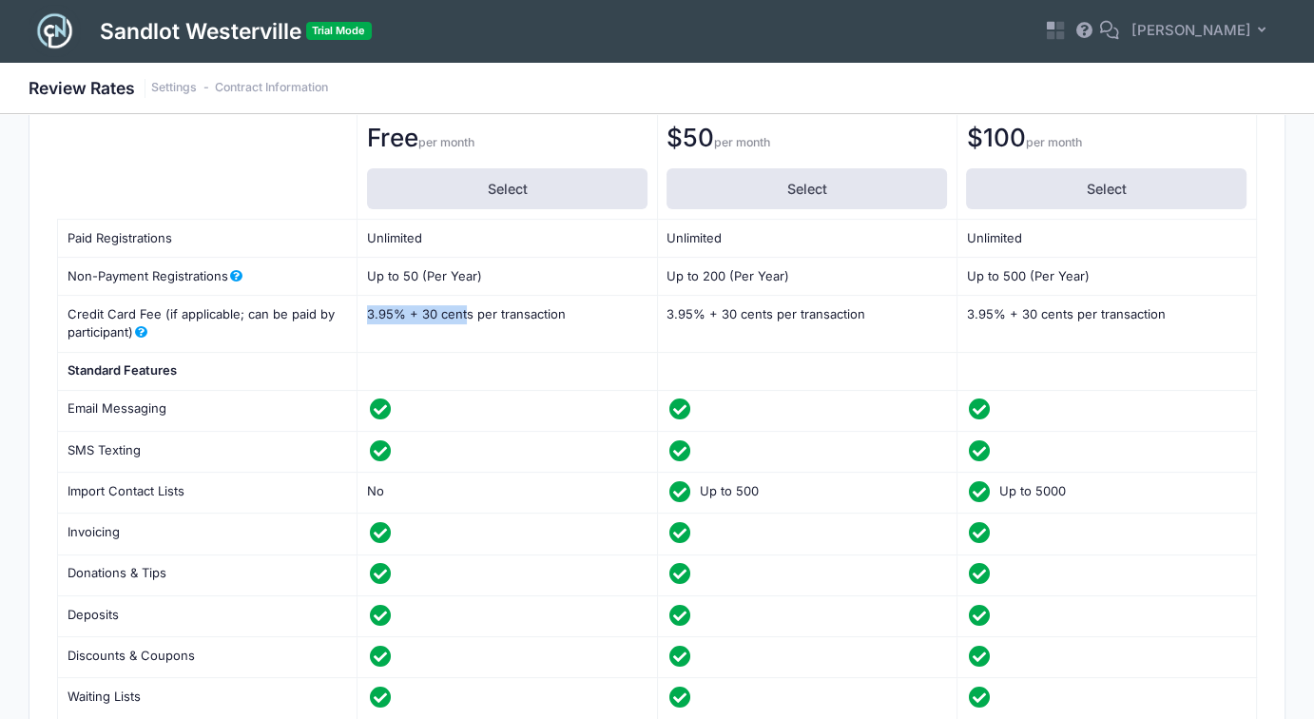
drag, startPoint x: 367, startPoint y: 308, endPoint x: 466, endPoint y: 311, distance: 98.9
click at [466, 311] on td "3.95% + 30 cents per transaction 3.95 30" at bounding box center [506, 324] width 299 height 57
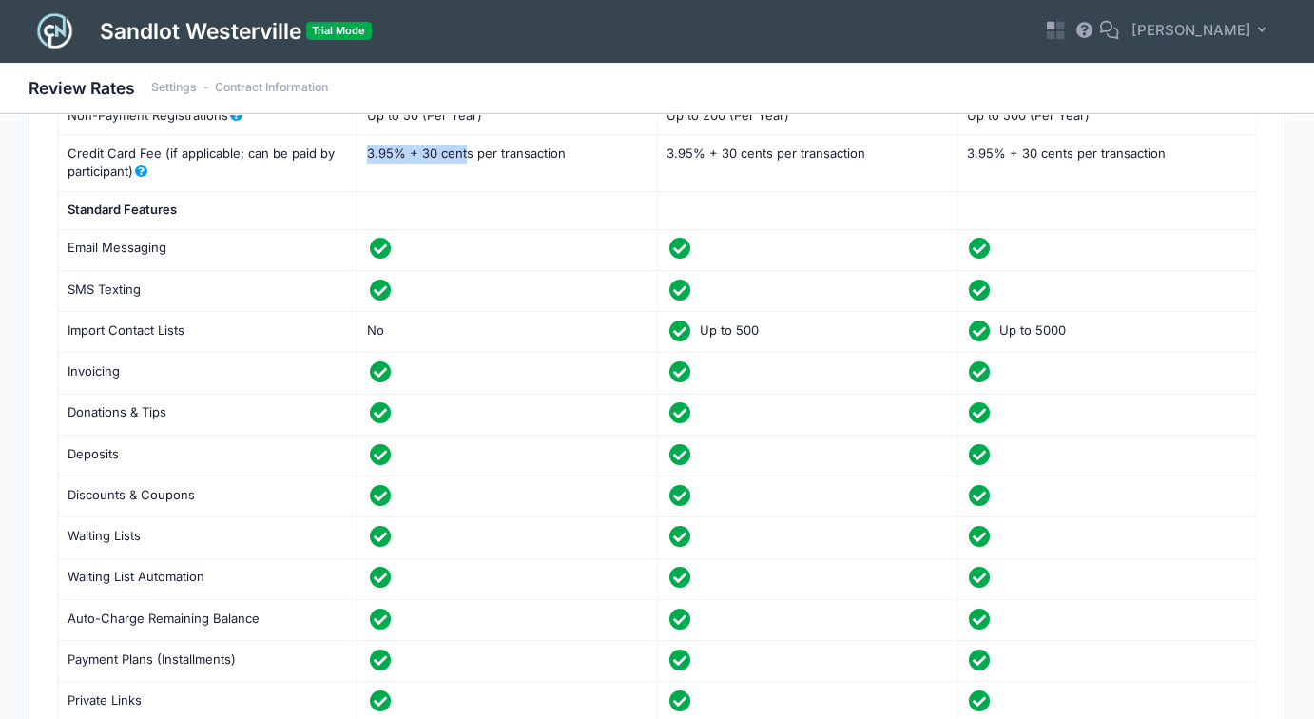
scroll to position [351, 0]
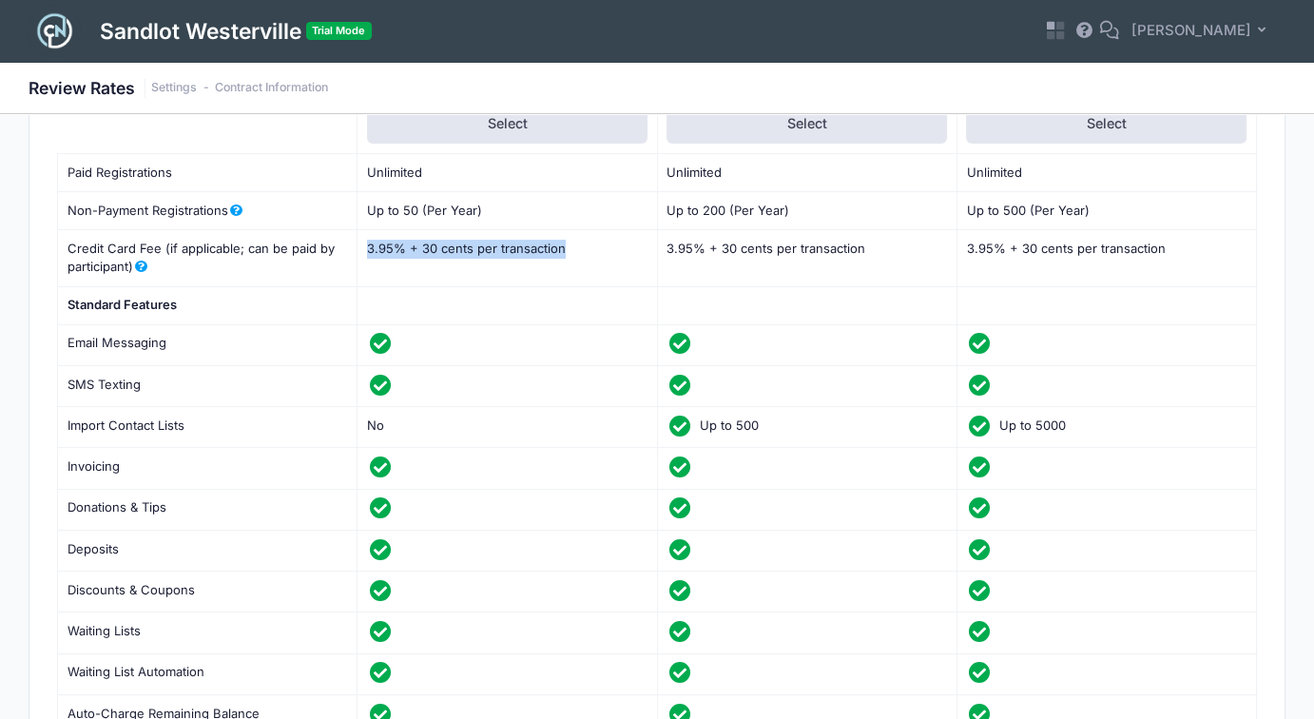
drag, startPoint x: 560, startPoint y: 243, endPoint x: 370, endPoint y: 255, distance: 190.5
click at [370, 255] on td "3.95% + 30 cents per transaction 3.95 30" at bounding box center [506, 258] width 299 height 57
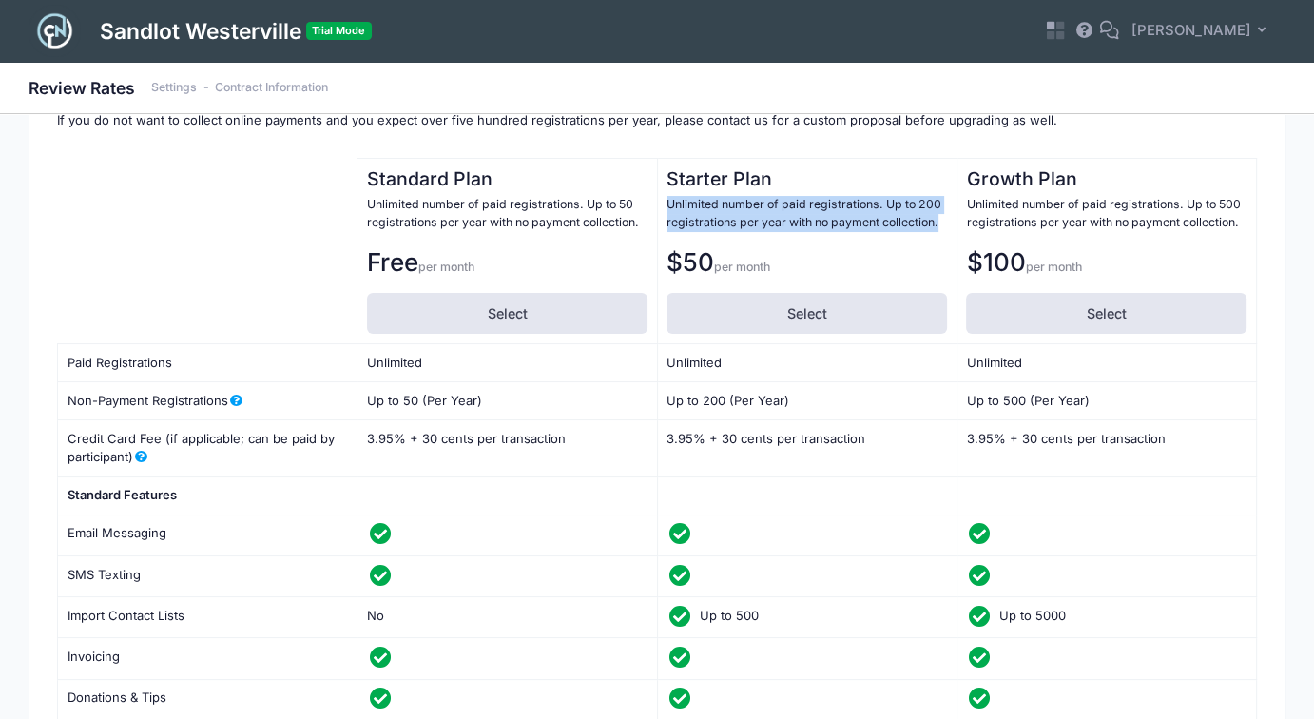
drag, startPoint x: 664, startPoint y: 204, endPoint x: 948, endPoint y: 217, distance: 284.5
click at [948, 217] on th "Starter Plan Unlimited number of paid registrations. Up to 200 registrations pe…" at bounding box center [806, 250] width 299 height 185
click at [942, 222] on p "Unlimited number of paid registrations. Up to 200 registrations per year with n…" at bounding box center [806, 213] width 280 height 35
drag, startPoint x: 942, startPoint y: 222, endPoint x: 886, endPoint y: 194, distance: 62.5
click at [886, 196] on p "Unlimited number of paid registrations. Up to 200 registrations per year with n…" at bounding box center [806, 213] width 280 height 35
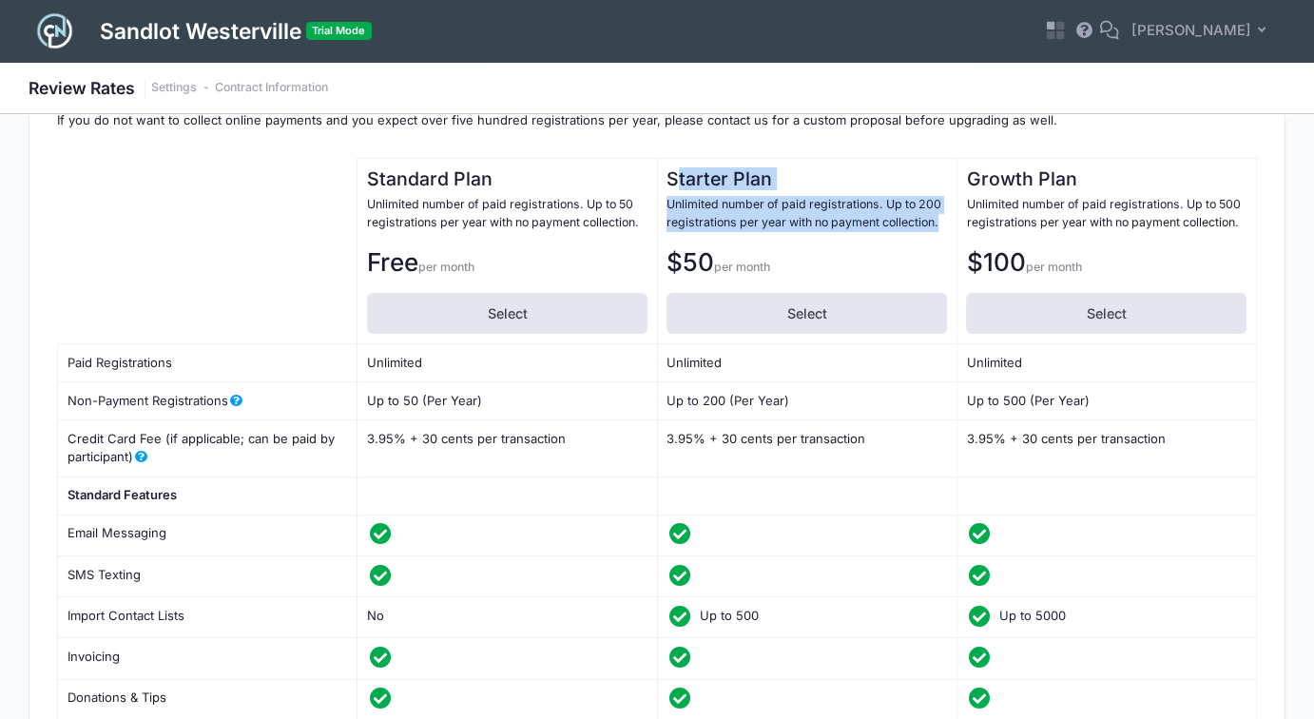
drag, startPoint x: 673, startPoint y: 183, endPoint x: 948, endPoint y: 218, distance: 276.9
click at [948, 218] on th "Starter Plan Unlimited number of paid registrations. Up to 200 registrations pe…" at bounding box center [806, 250] width 299 height 185
click at [948, 220] on th "Starter Plan Unlimited number of paid registrations. Up to 200 registrations pe…" at bounding box center [806, 250] width 299 height 185
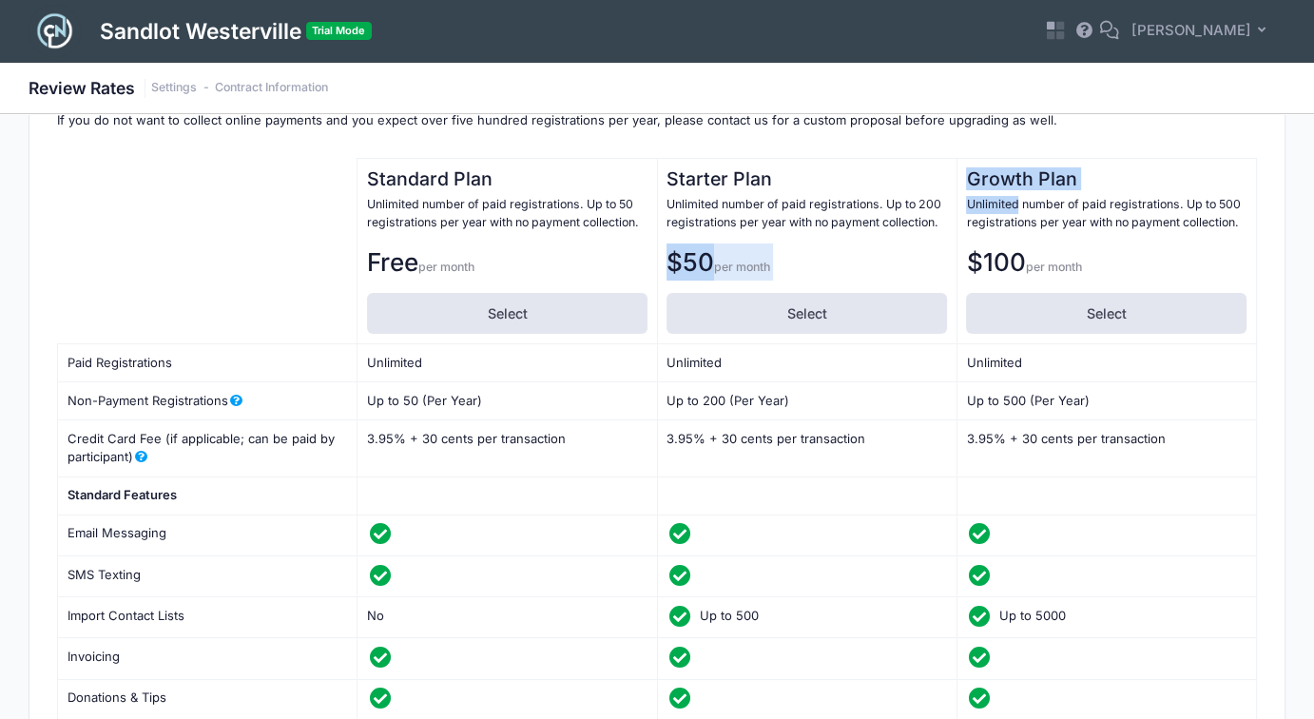
drag, startPoint x: 948, startPoint y: 220, endPoint x: 981, endPoint y: 196, distance: 40.9
click at [981, 196] on tr "Standard Plan Unlimited number of paid registrations. Up to 50 registrations pe…" at bounding box center [657, 250] width 1199 height 185
click at [990, 208] on p "Unlimited number of paid registrations. Up to 500 registrations per year with n…" at bounding box center [1106, 213] width 280 height 35
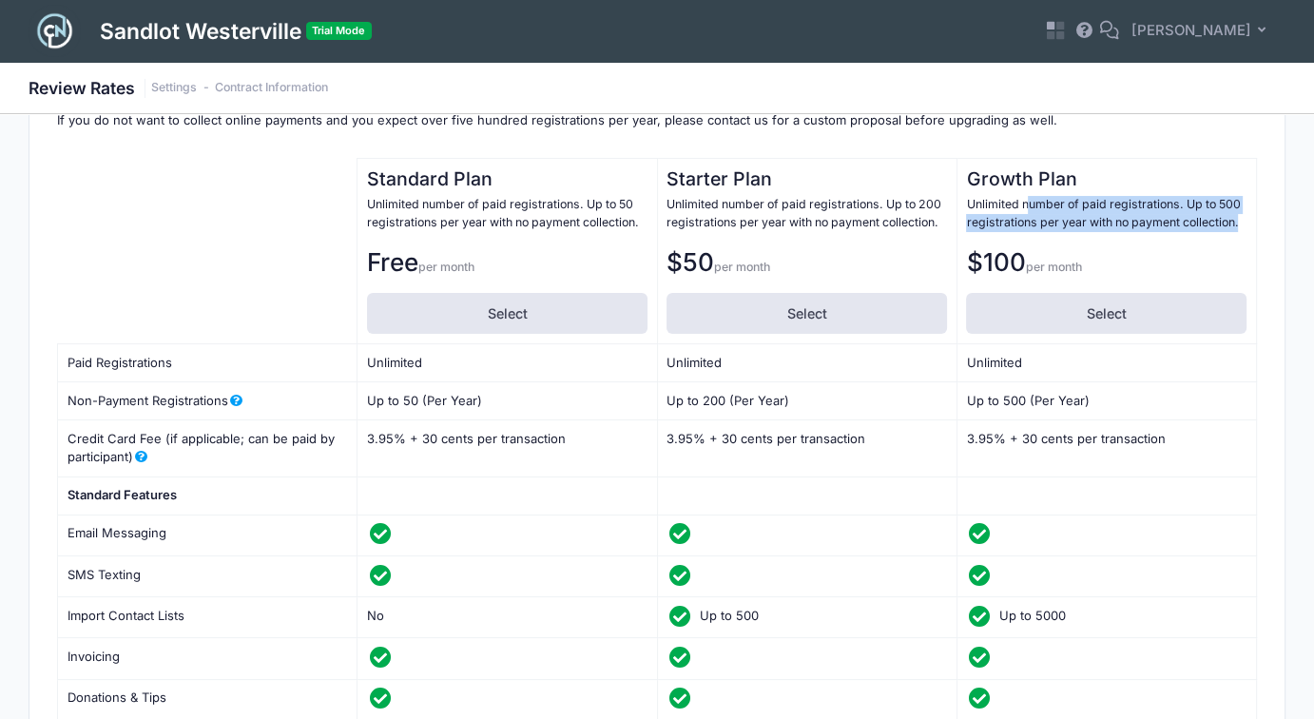
drag, startPoint x: 1112, startPoint y: 206, endPoint x: 1029, endPoint y: 200, distance: 83.9
click at [1029, 200] on th "Growth Plan Unlimited number of paid registrations. Up to 500 registrations per…" at bounding box center [1105, 250] width 299 height 185
click at [1027, 200] on p "Unlimited number of paid registrations. Up to 500 registrations per year with n…" at bounding box center [1106, 213] width 280 height 35
